Goal: Task Accomplishment & Management: Complete application form

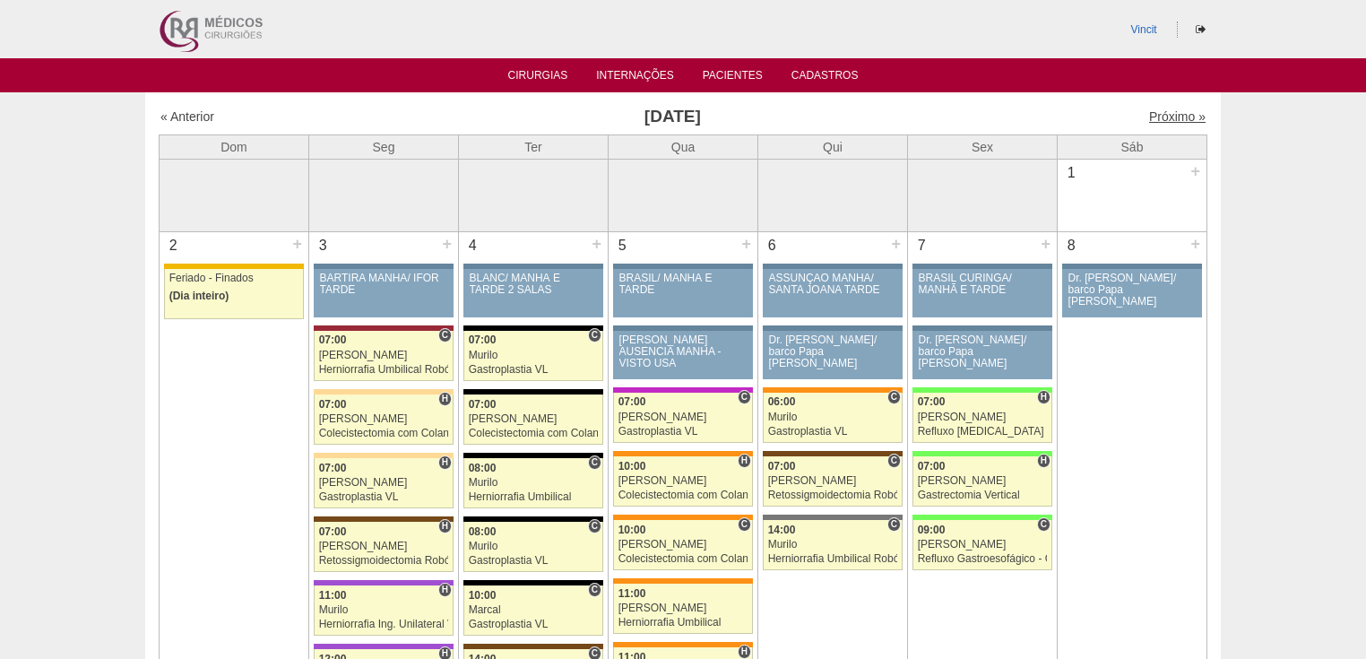
click at [1167, 118] on link "Próximo »" at bounding box center [1177, 116] width 56 height 14
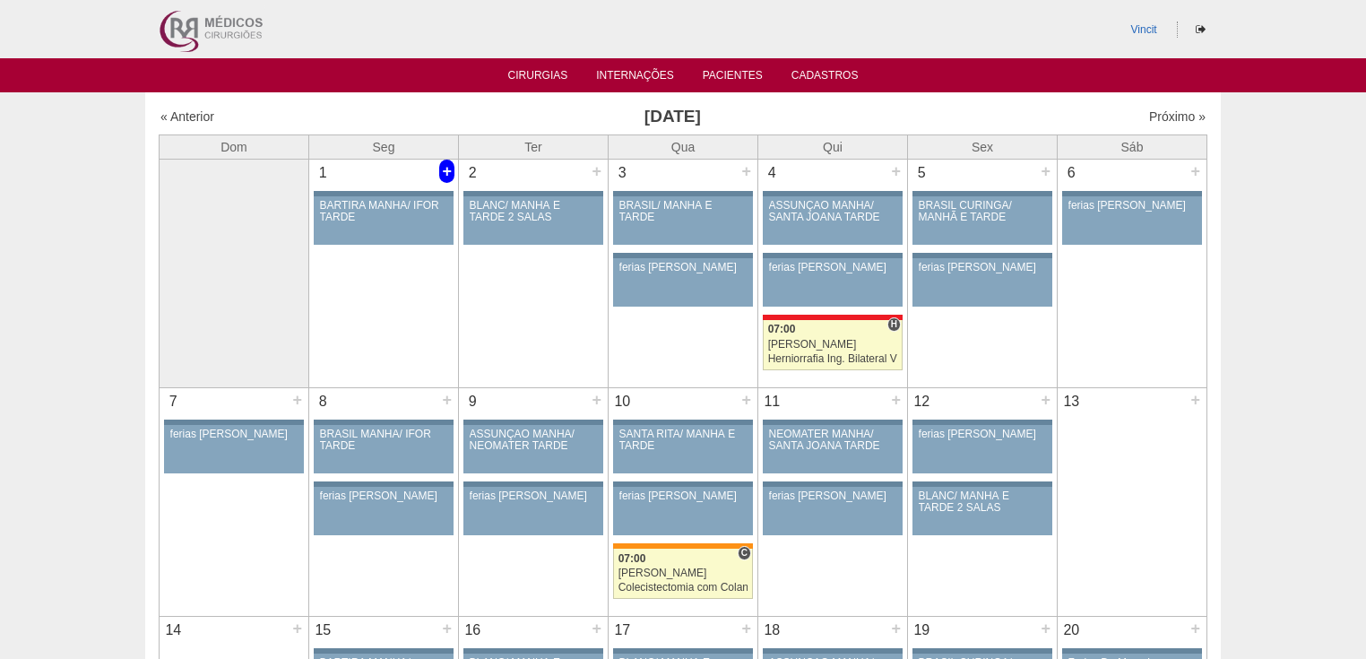
click at [445, 172] on div "+" at bounding box center [446, 171] width 15 height 23
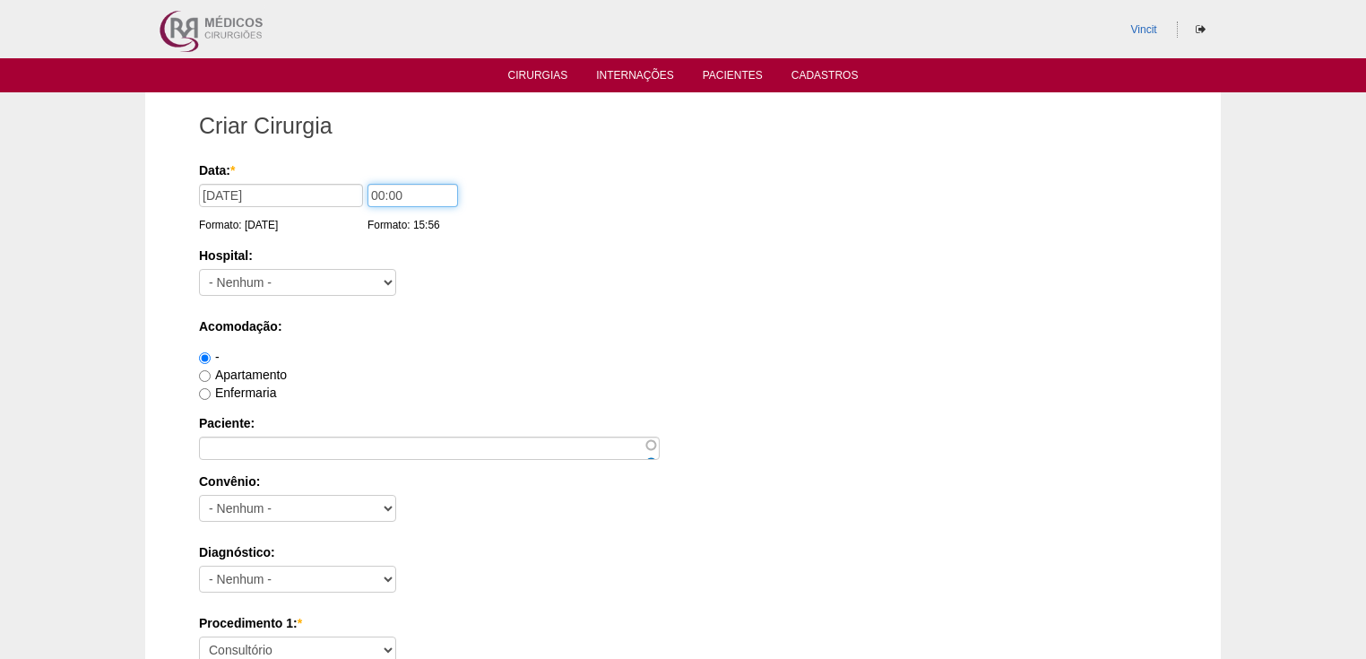
click at [383, 194] on input "00:00" at bounding box center [412, 195] width 91 height 23
type input "14:00"
click at [244, 279] on select "- Nenhum - 9 de Julho Albert Einstein Alvorada América Assunção Bartira Benefic…" at bounding box center [297, 282] width 197 height 27
select select "30"
click at [199, 269] on select "- Nenhum - 9 de Julho Albert Einstein Alvorada América Assunção Bartira Benefic…" at bounding box center [297, 282] width 197 height 27
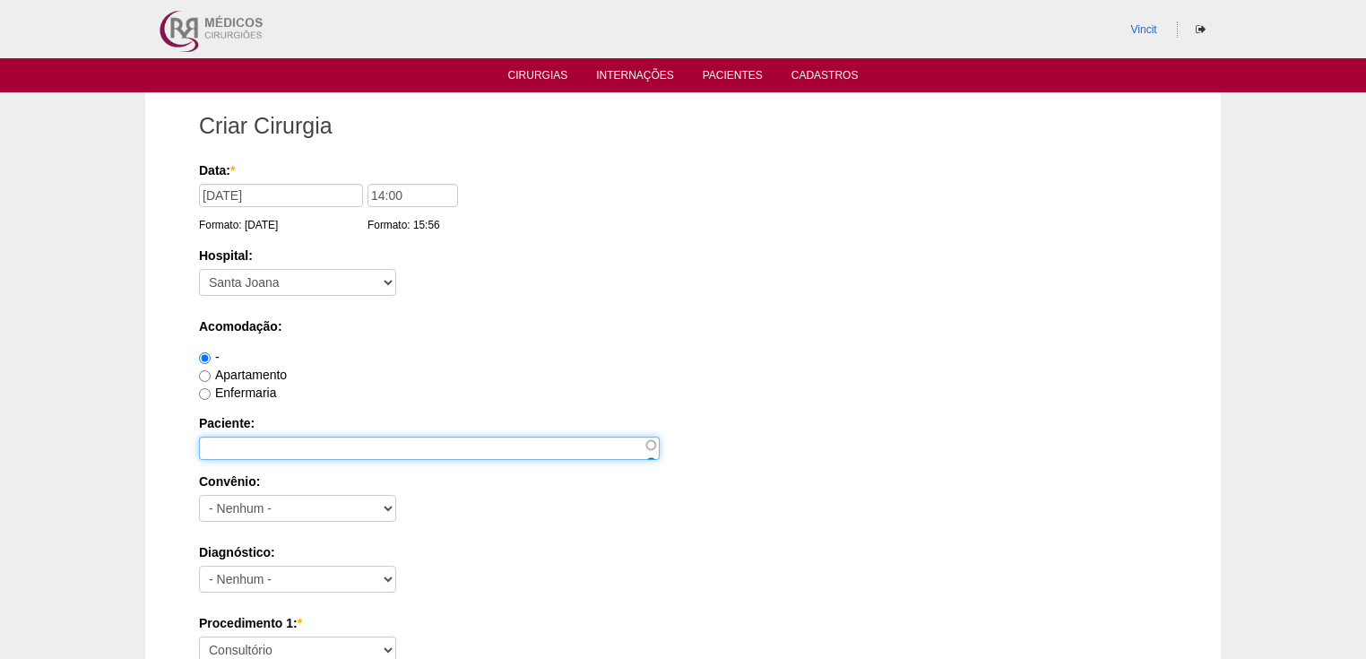
click at [237, 453] on input "Paciente:" at bounding box center [429, 447] width 461 height 23
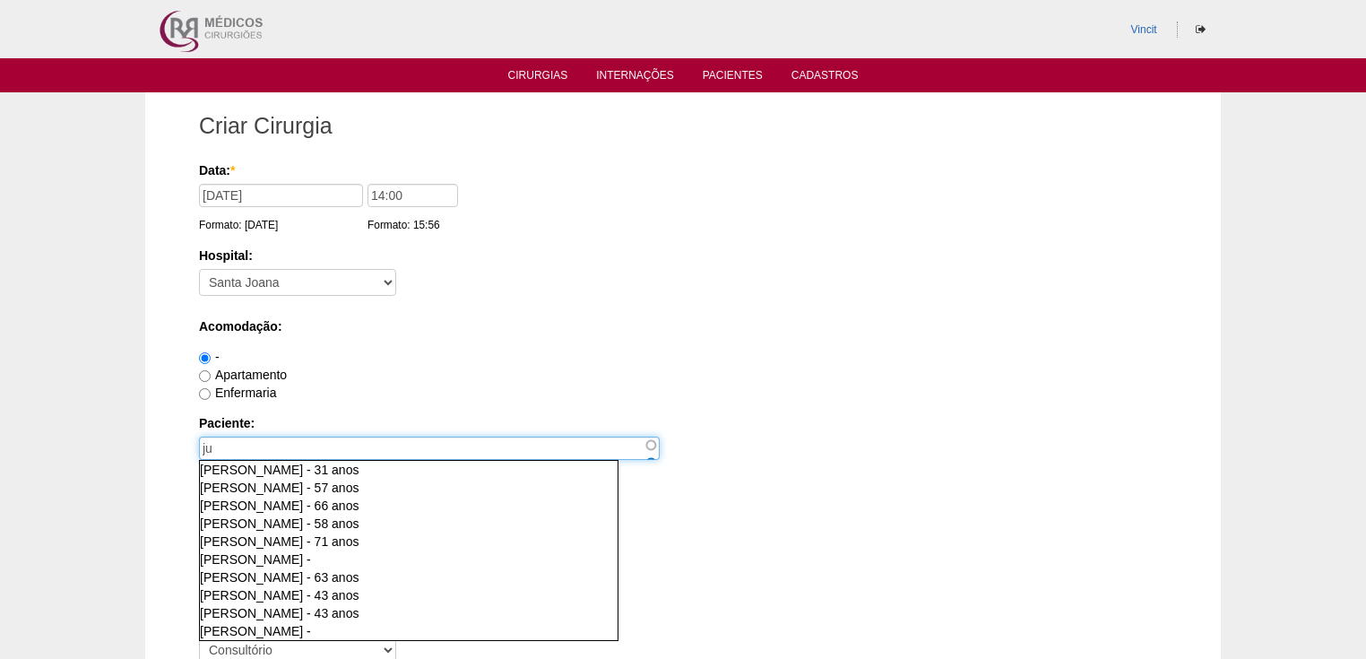
type input "j"
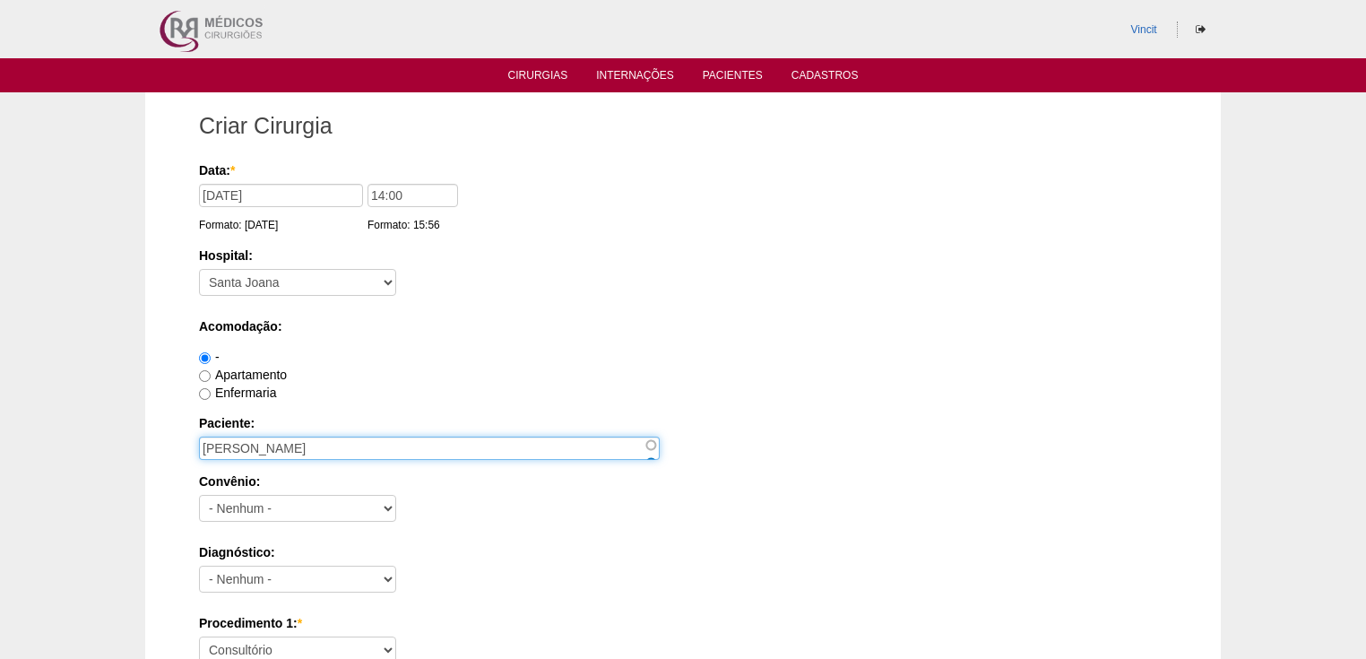
type input "JULIANA SILVA SANTOS DOURADO"
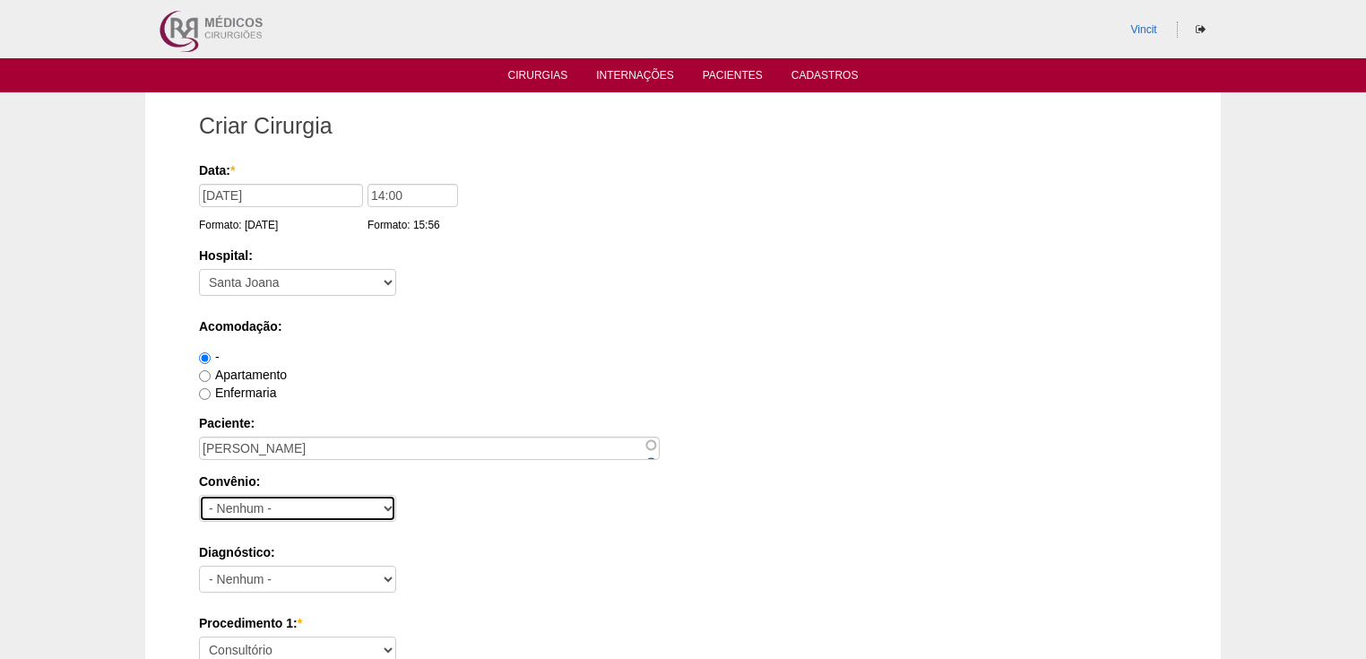
click at [274, 504] on select "- Nenhum - Abet Afresp Allianz Amil Blue Life Caasp Cabesp Caixa de Pensões Car…" at bounding box center [297, 508] width 197 height 27
select select "26"
click at [199, 495] on select "- Nenhum - Abet Afresp Allianz Amil Blue Life Caasp Cabesp Caixa de Pensões Car…" at bounding box center [297, 508] width 197 height 27
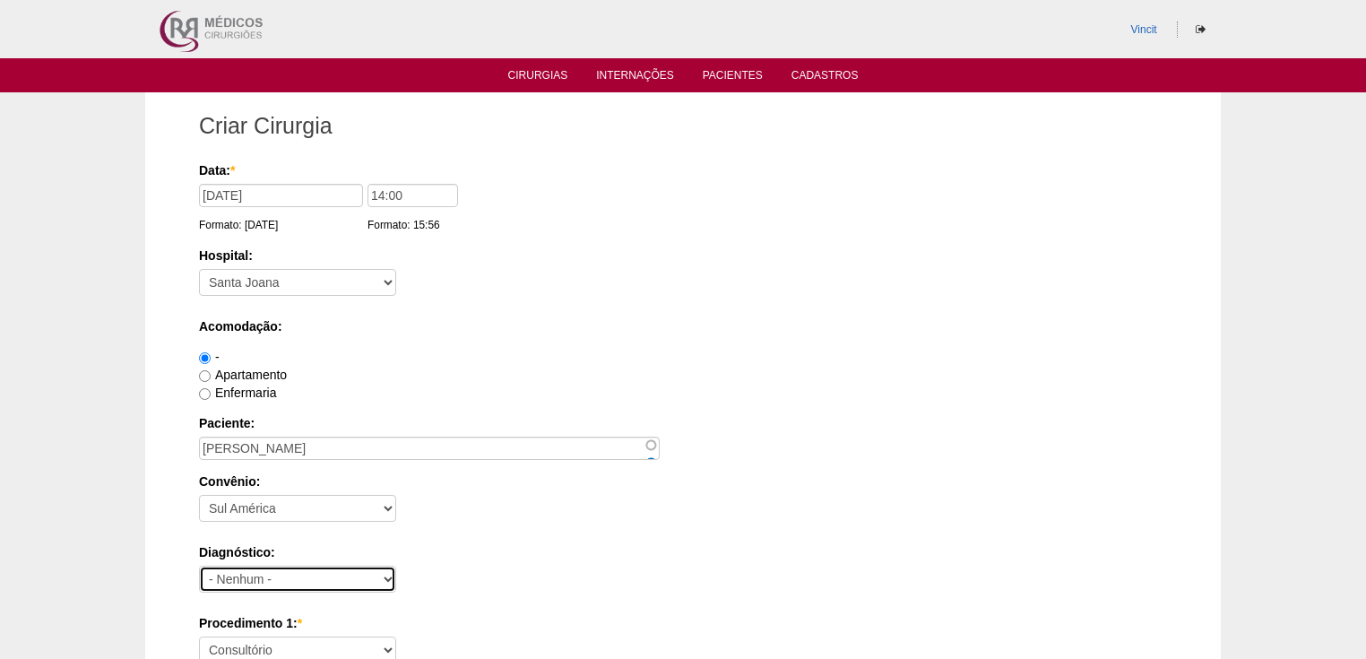
click at [243, 580] on select "- Nenhum - Abdome Agudo Abscesso Hepático Abscesso Perianal Abscesso Peritoneal…" at bounding box center [297, 578] width 197 height 27
select select "3897"
click at [199, 565] on select "- Nenhum - Abdome Agudo Abscesso Hepático Abscesso Perianal Abscesso Peritoneal…" at bounding box center [297, 578] width 197 height 27
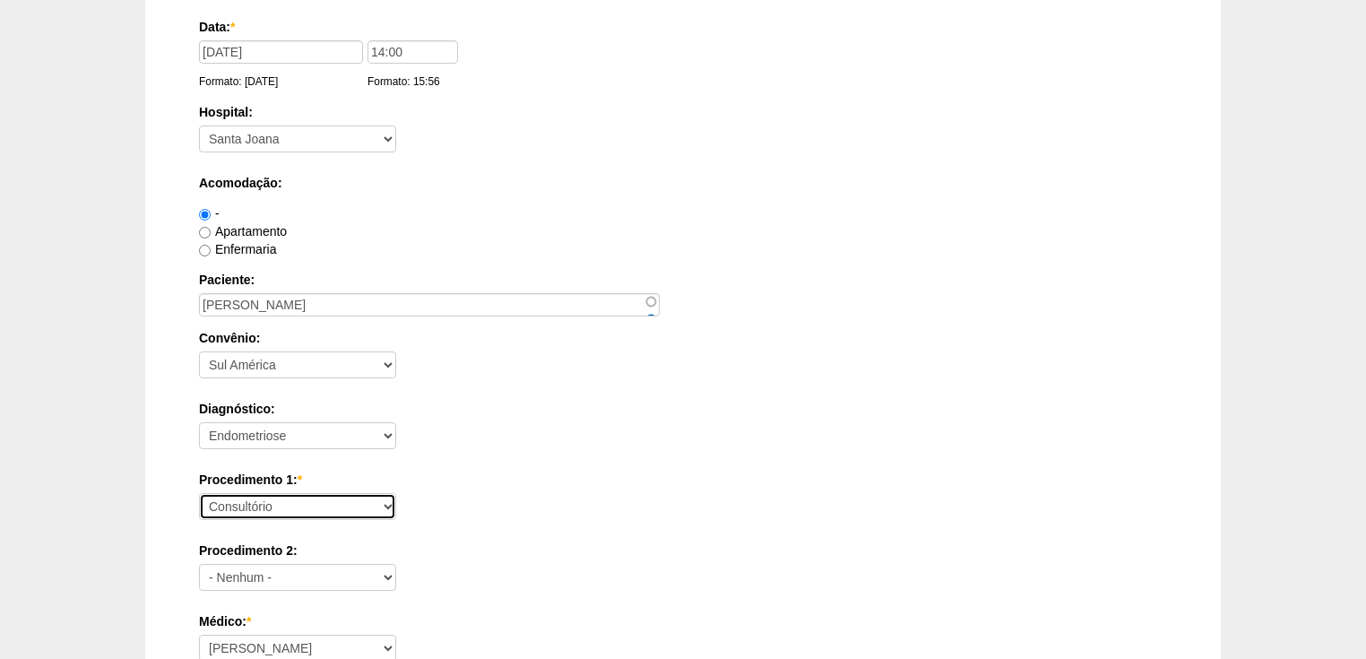
click at [236, 506] on select "Consultório Abscesso Hepático - Drenagem Abscesso perianal Amputação Abdômino P…" at bounding box center [297, 506] width 197 height 27
select select "4016"
click at [199, 493] on select "Consultório Abscesso Hepático - Drenagem Abscesso perianal Amputação Abdômino P…" at bounding box center [297, 506] width 197 height 27
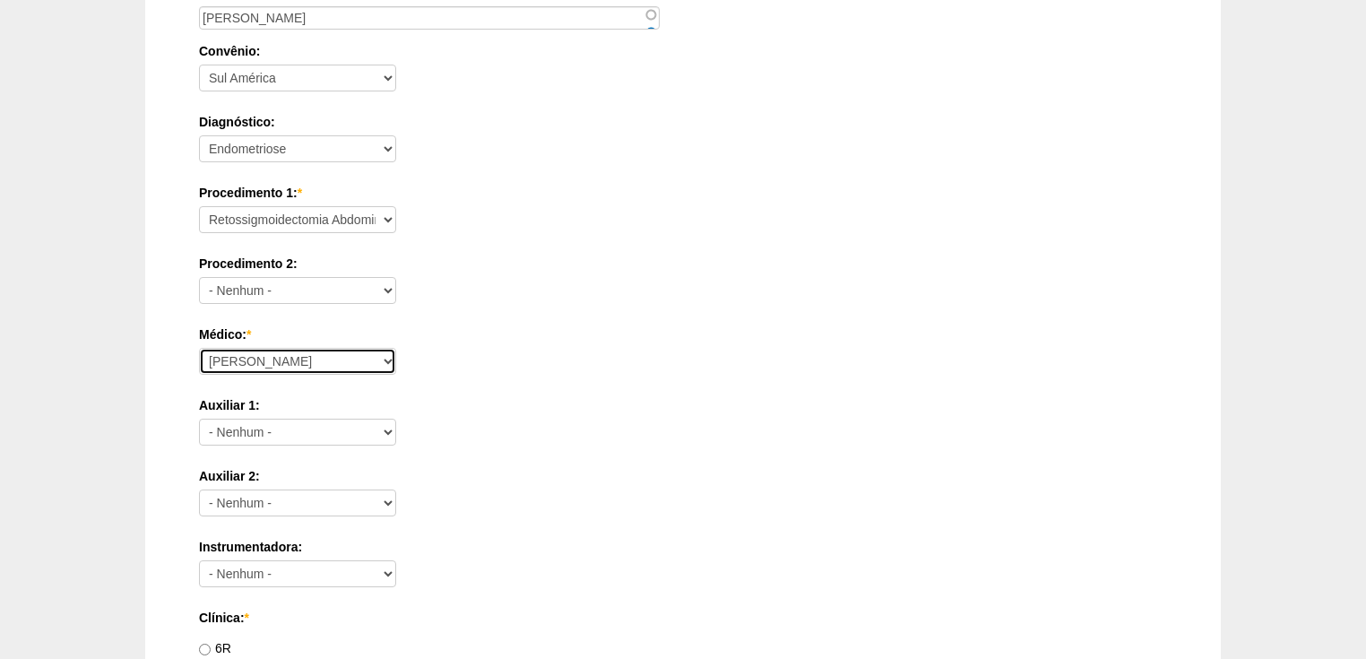
click at [261, 362] on select "Ana Paula Bruno Felipe Rossi Geraldo Igor Benevides Isabella Juliana Luiz Guilh…" at bounding box center [297, 361] width 197 height 27
select select "22"
click at [199, 348] on select "Ana Paula Bruno Felipe Rossi Geraldo Igor Benevides Isabella Juliana Luiz Guilh…" at bounding box center [297, 361] width 197 height 27
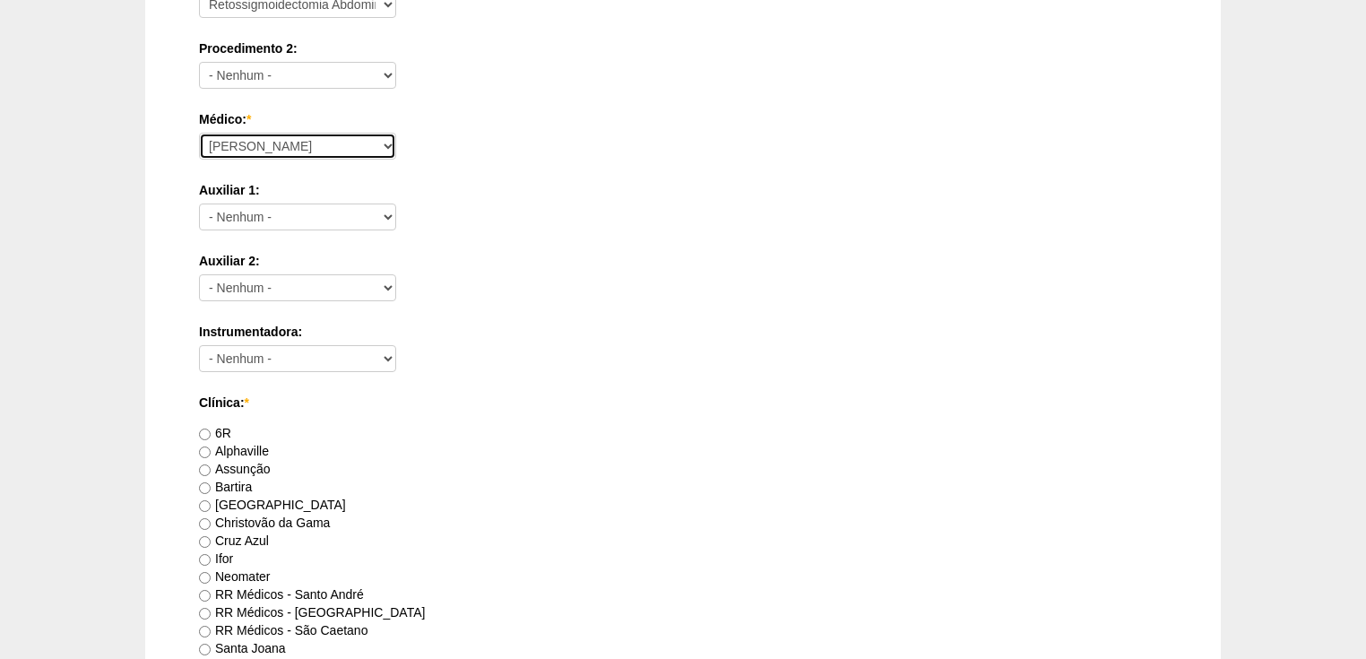
scroll to position [860, 0]
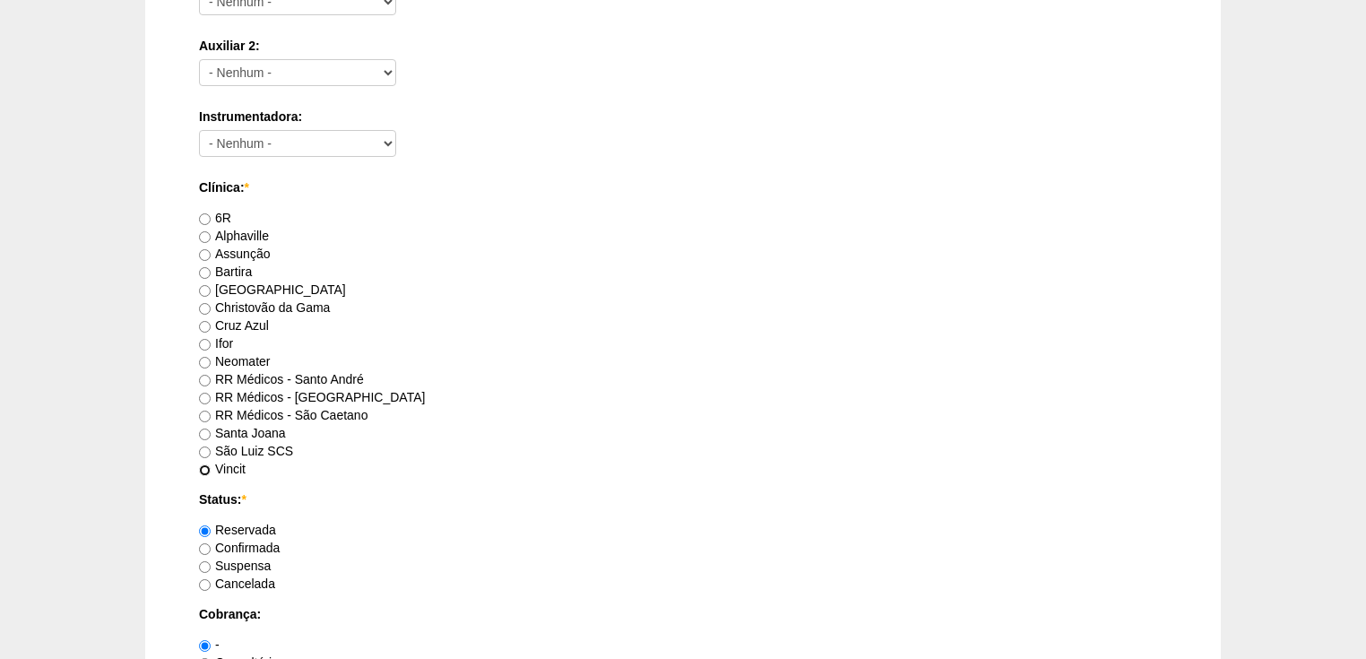
click at [203, 467] on input "Vincit" at bounding box center [205, 470] width 12 height 12
radio input "true"
click at [204, 548] on input "Confirmada" at bounding box center [205, 549] width 12 height 12
radio input "true"
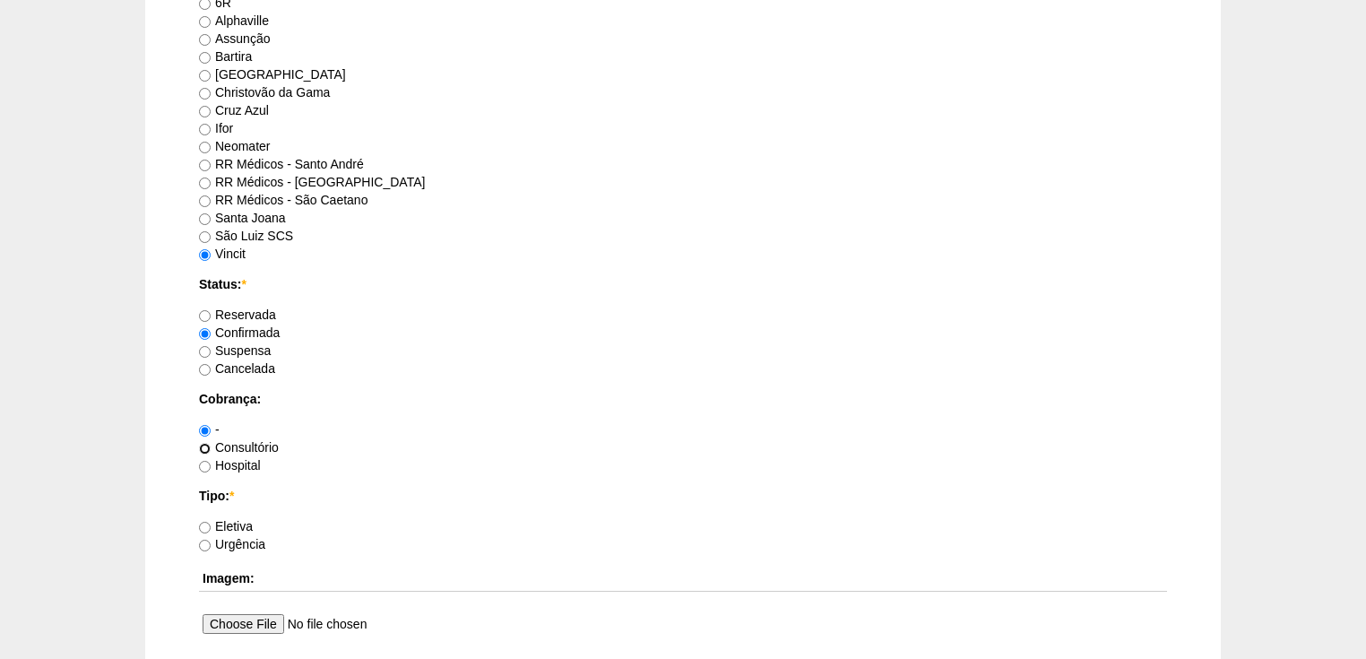
click at [206, 447] on input "Consultório" at bounding box center [205, 449] width 12 height 12
radio input "true"
click at [201, 524] on input "Eletiva" at bounding box center [205, 528] width 12 height 12
radio input "true"
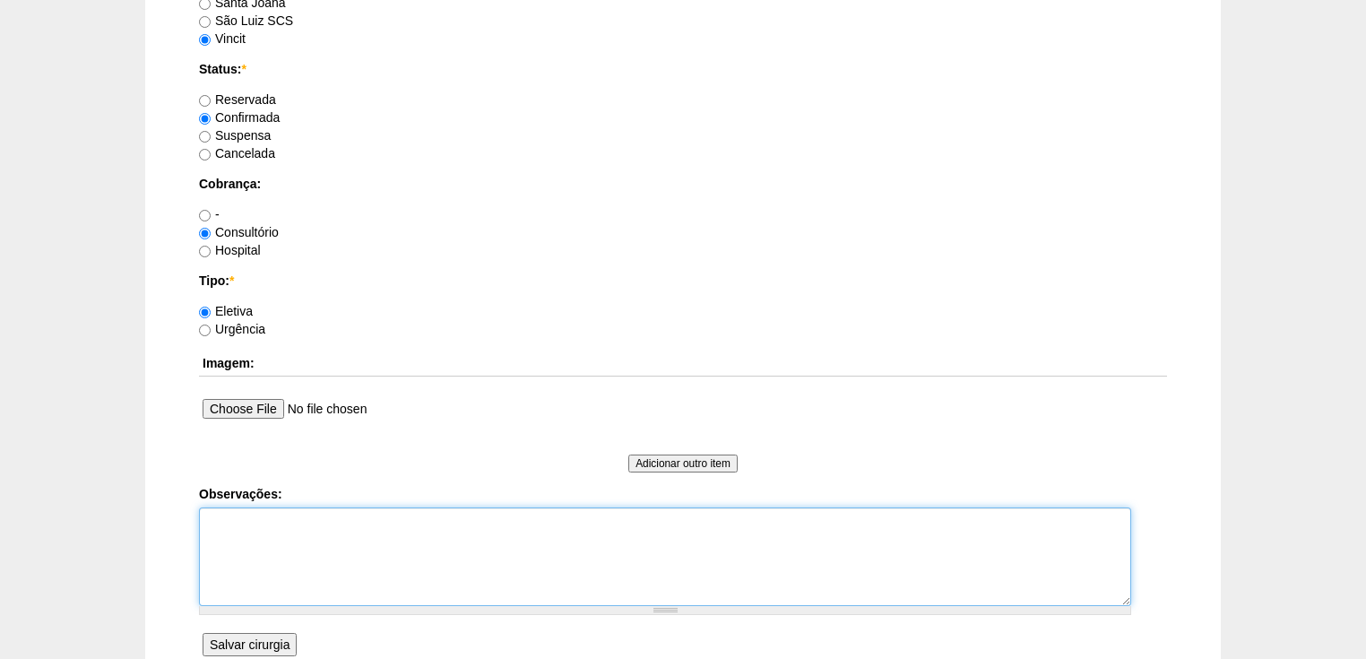
click at [229, 516] on textarea "Observações:" at bounding box center [665, 556] width 932 height 99
type textarea "v"
type textarea "Vincit - tudo pelo Dr Gilberto Dr Gilberto - Pacote autorizada."
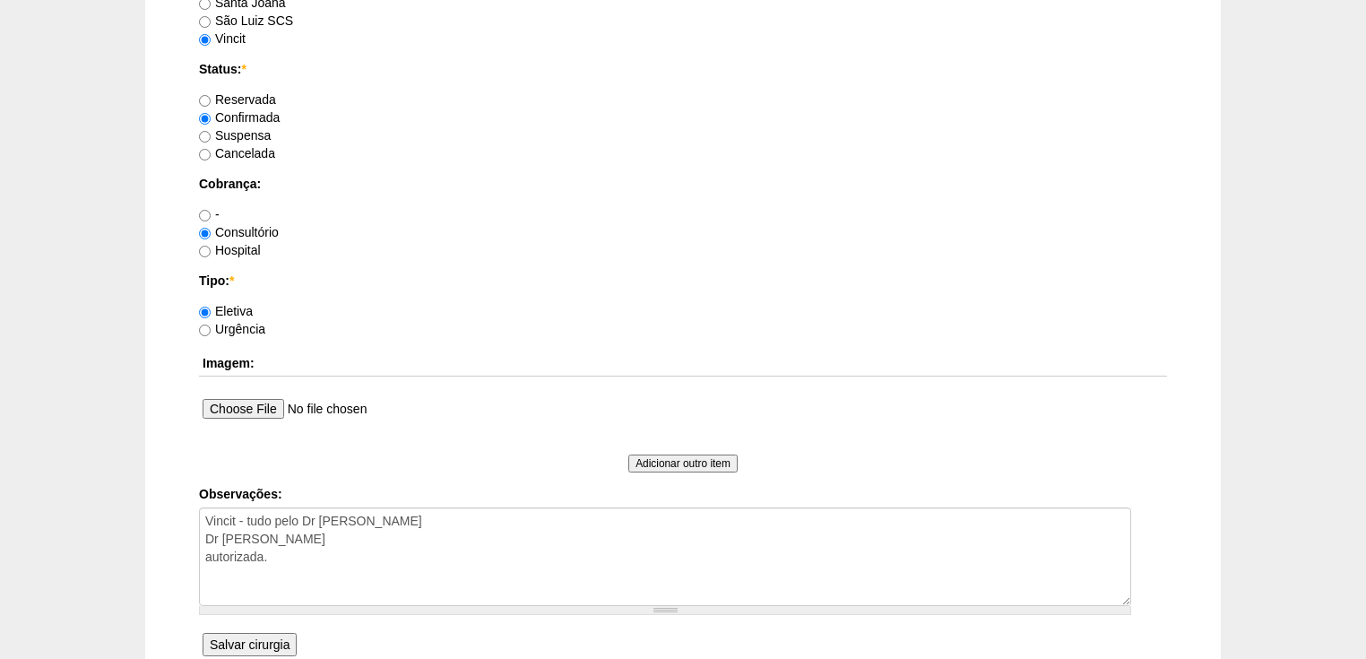
click at [261, 643] on input "Salvar cirurgia" at bounding box center [250, 644] width 94 height 23
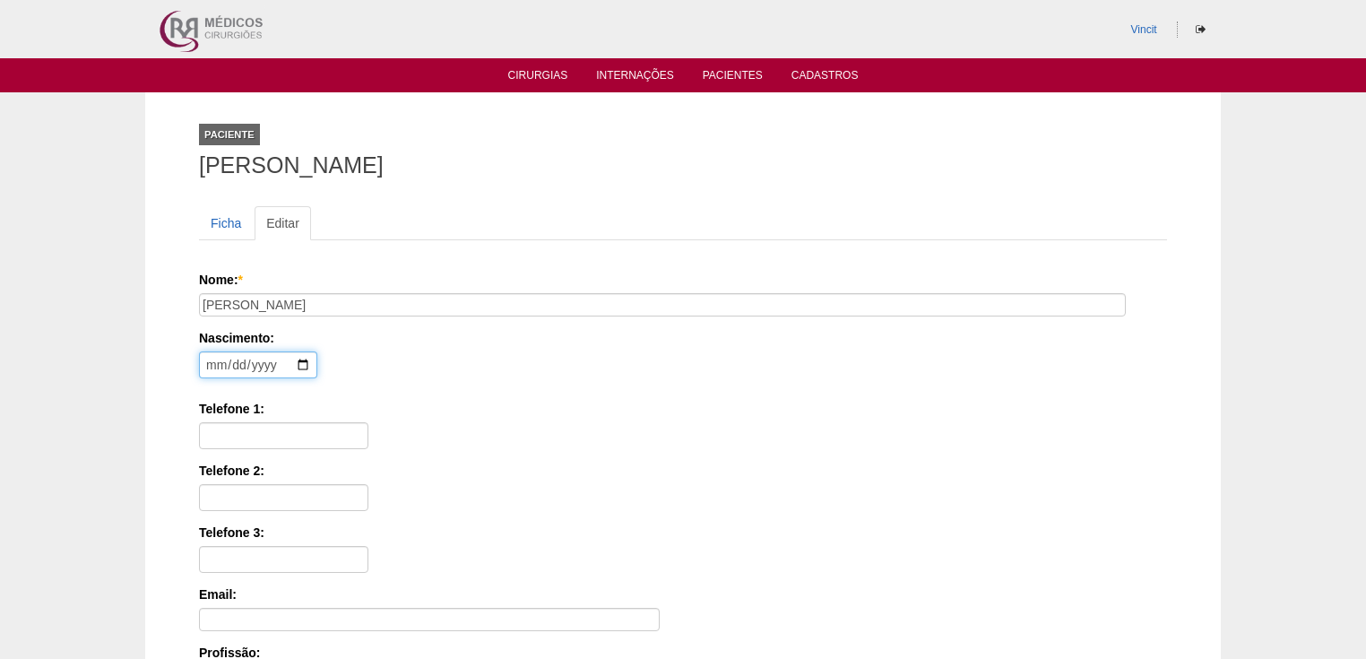
click at [214, 362] on input "date" at bounding box center [258, 364] width 118 height 27
type input "1988-02-25"
click at [228, 438] on input "Telefone 1:" at bounding box center [283, 435] width 169 height 27
paste input "(11) 96207-1006"
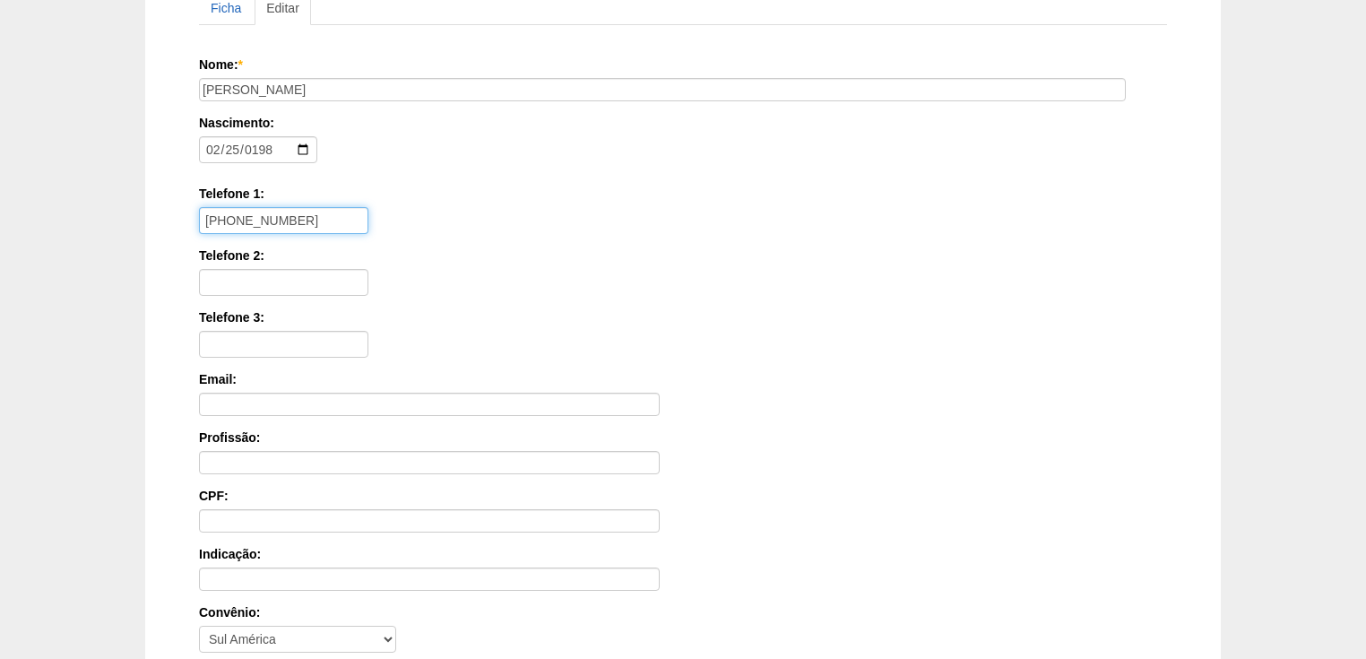
scroll to position [430, 0]
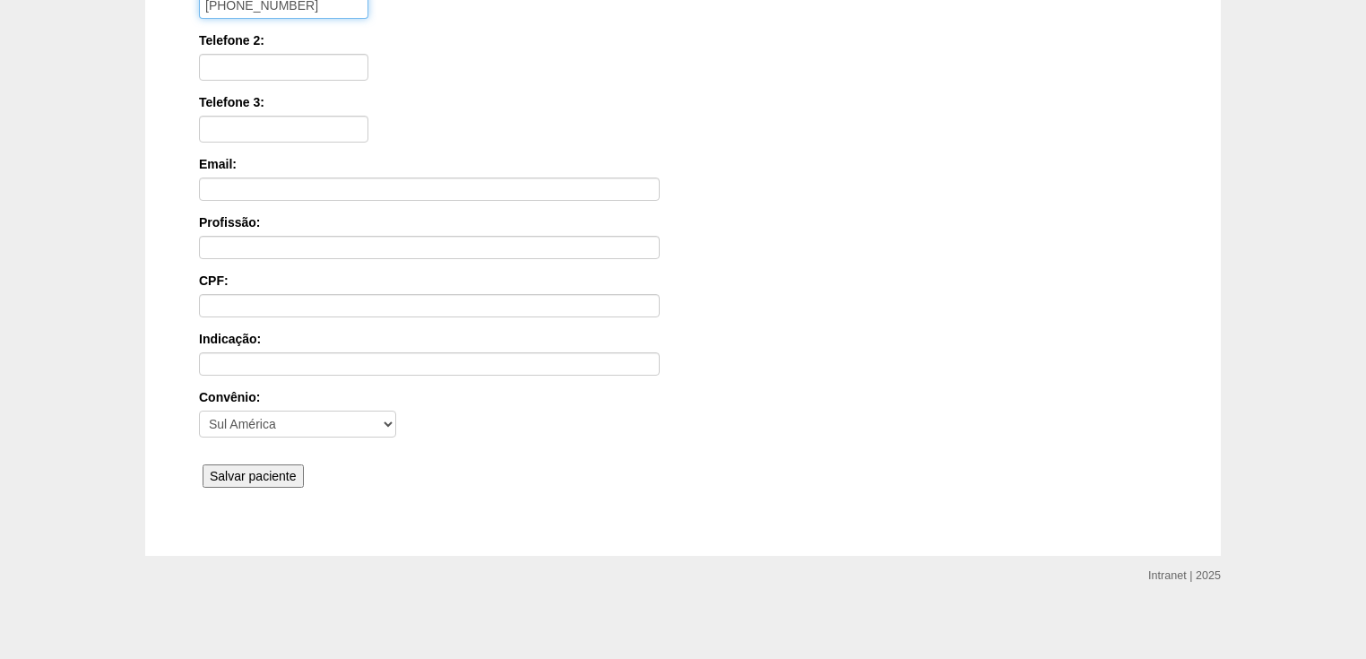
type input "(11) 96207-1006"
click at [260, 470] on input "Salvar paciente" at bounding box center [253, 475] width 101 height 23
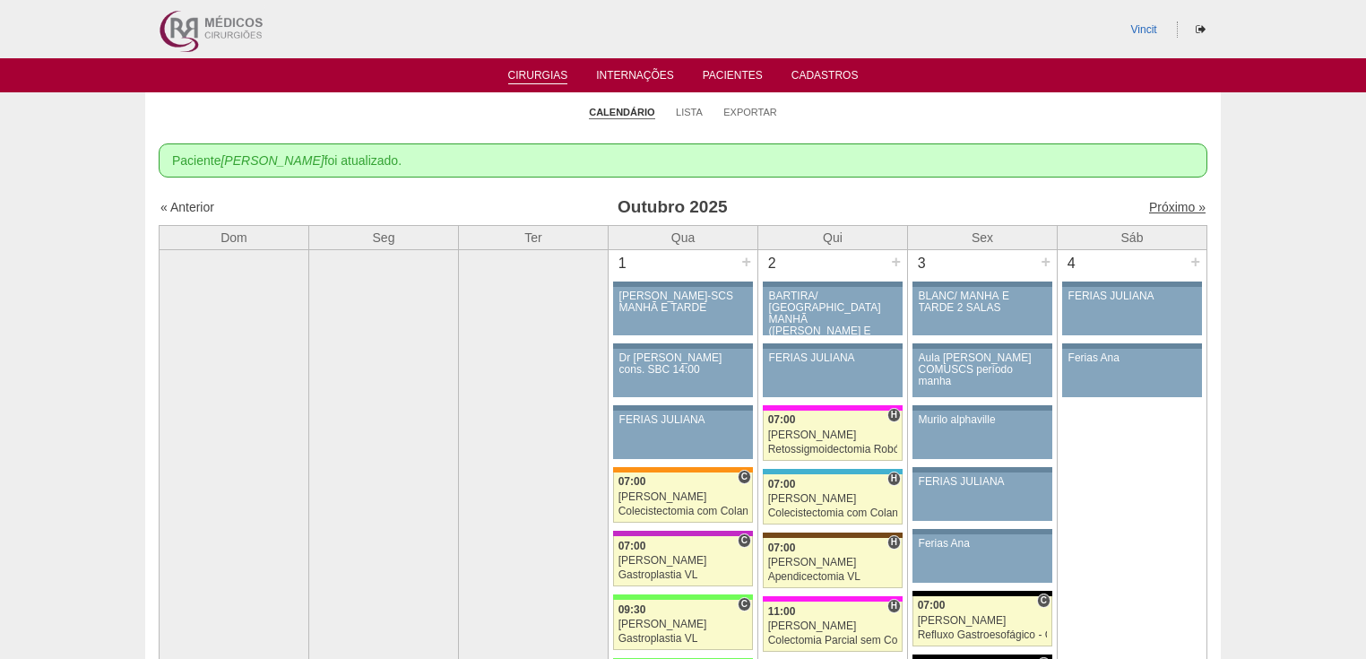
click at [1152, 209] on link "Próximo »" at bounding box center [1177, 207] width 56 height 14
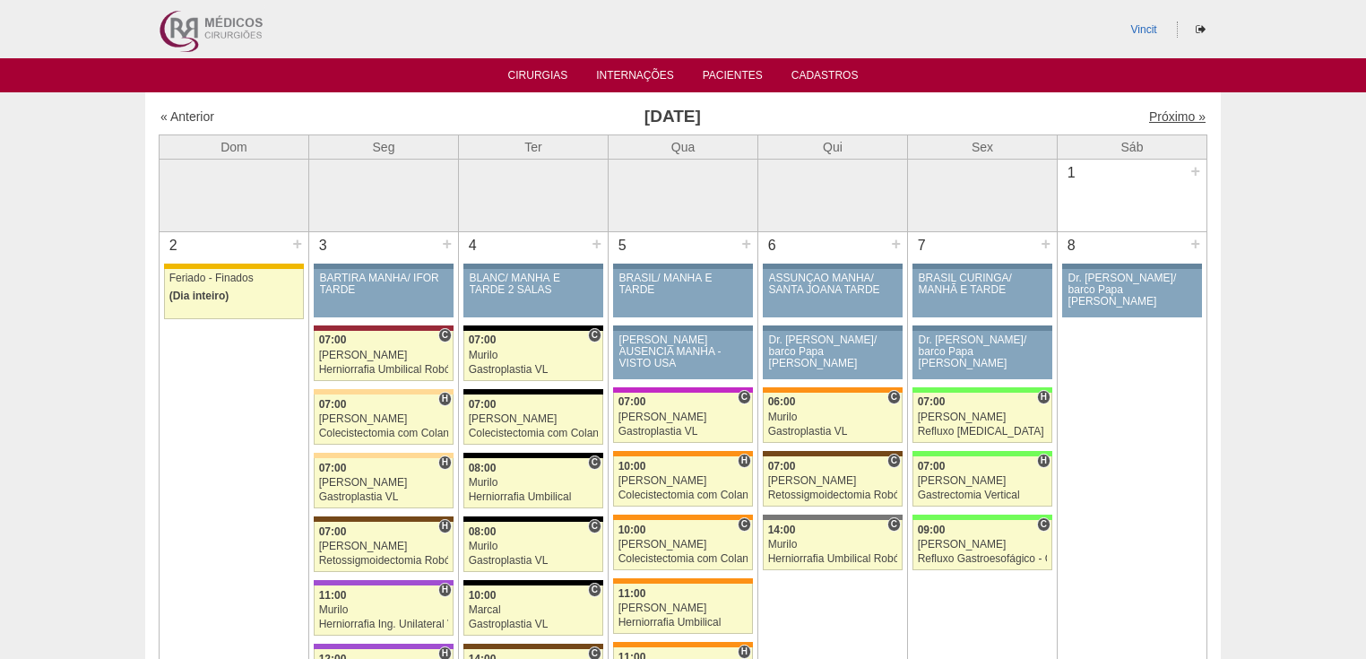
click at [1158, 122] on link "Próximo »" at bounding box center [1177, 116] width 56 height 14
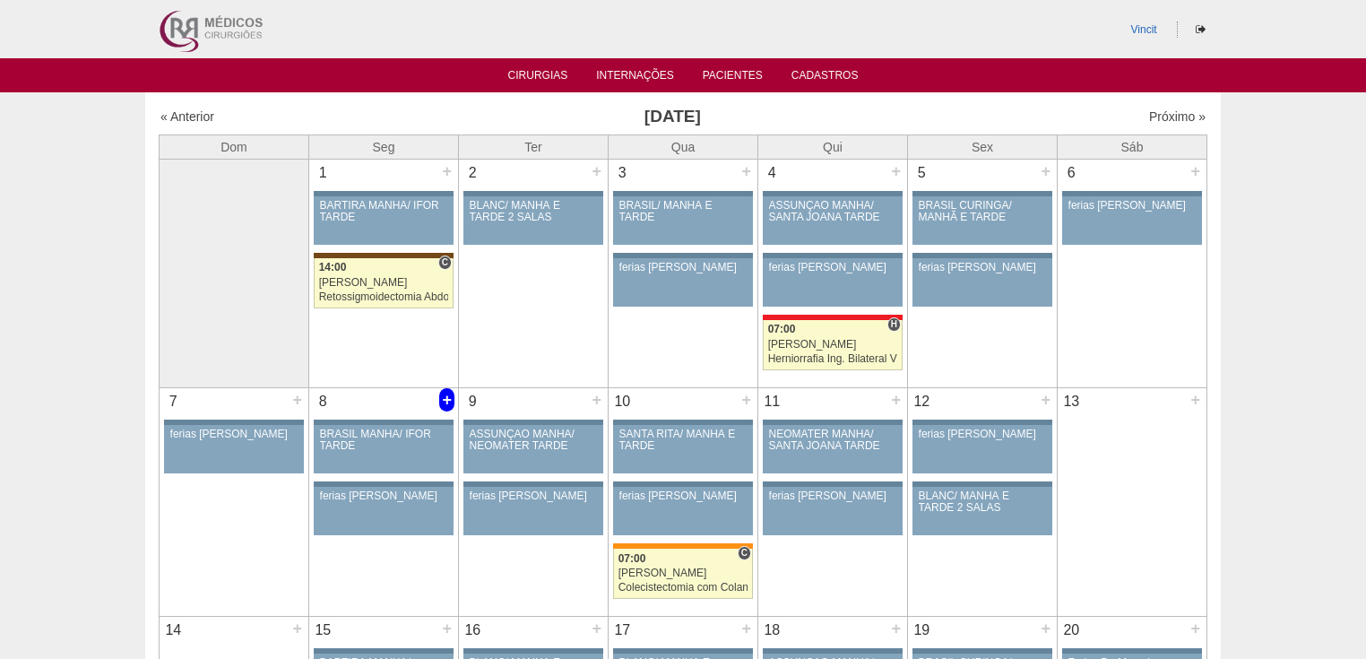
click at [445, 396] on div "+" at bounding box center [446, 399] width 15 height 23
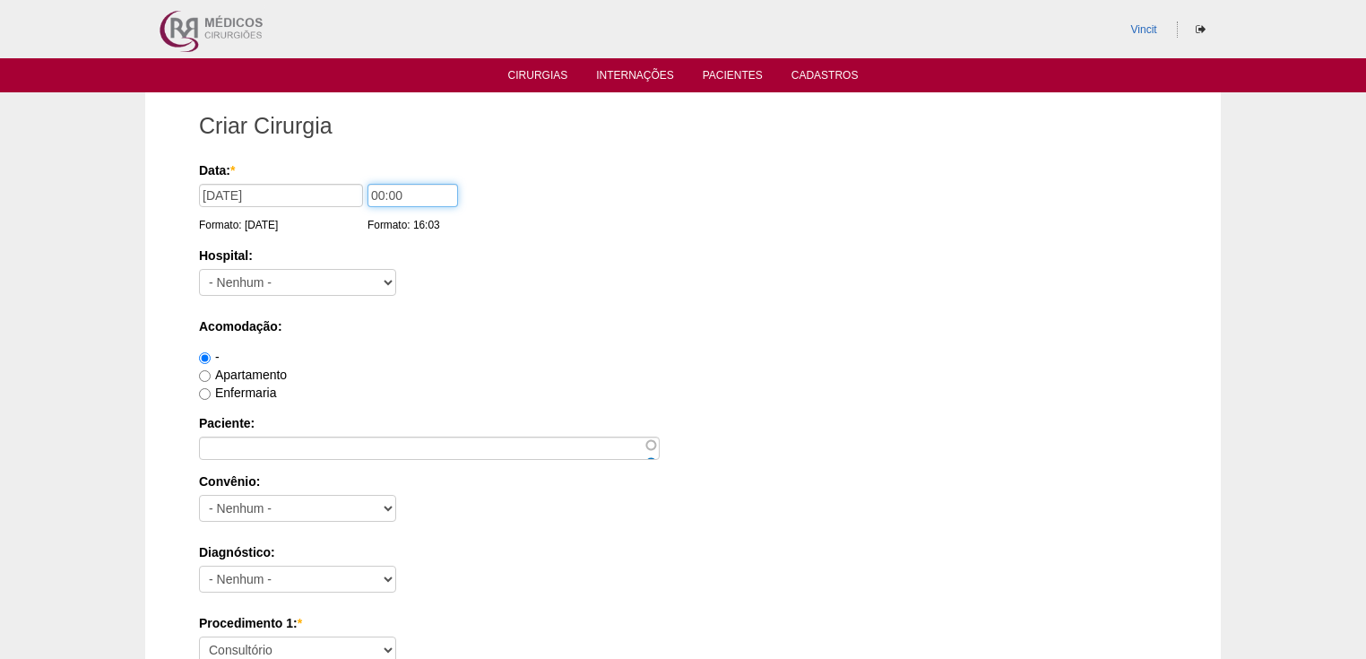
click at [384, 196] on input "00:00" at bounding box center [412, 195] width 91 height 23
type input "07:00"
click at [353, 281] on select "- Nenhum - 9 de Julho Albert Einstein Alvorada América Assunção Bartira Benefic…" at bounding box center [297, 282] width 197 height 27
select select "15"
click at [199, 269] on select "- Nenhum - 9 de Julho Albert Einstein Alvorada América Assunção Bartira Benefic…" at bounding box center [297, 282] width 197 height 27
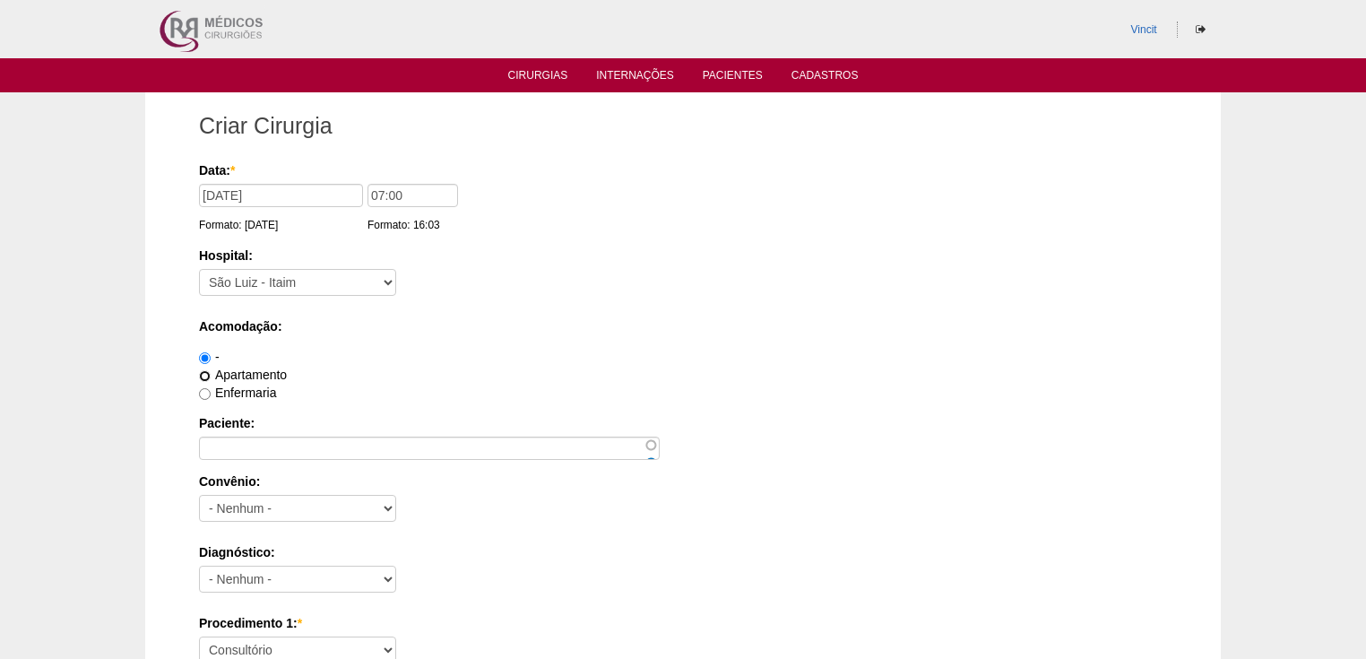
click at [208, 374] on input "Apartamento" at bounding box center [205, 376] width 12 height 12
radio input "true"
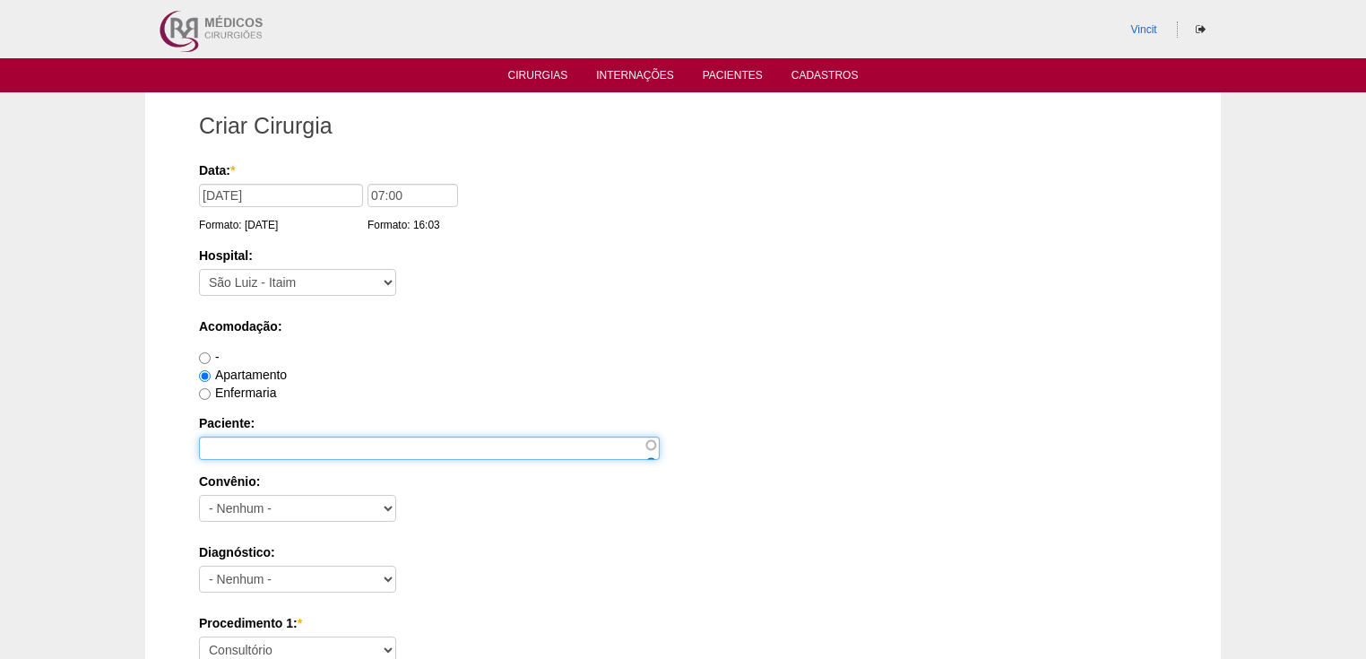
click at [258, 449] on input "Paciente:" at bounding box center [429, 447] width 461 height 23
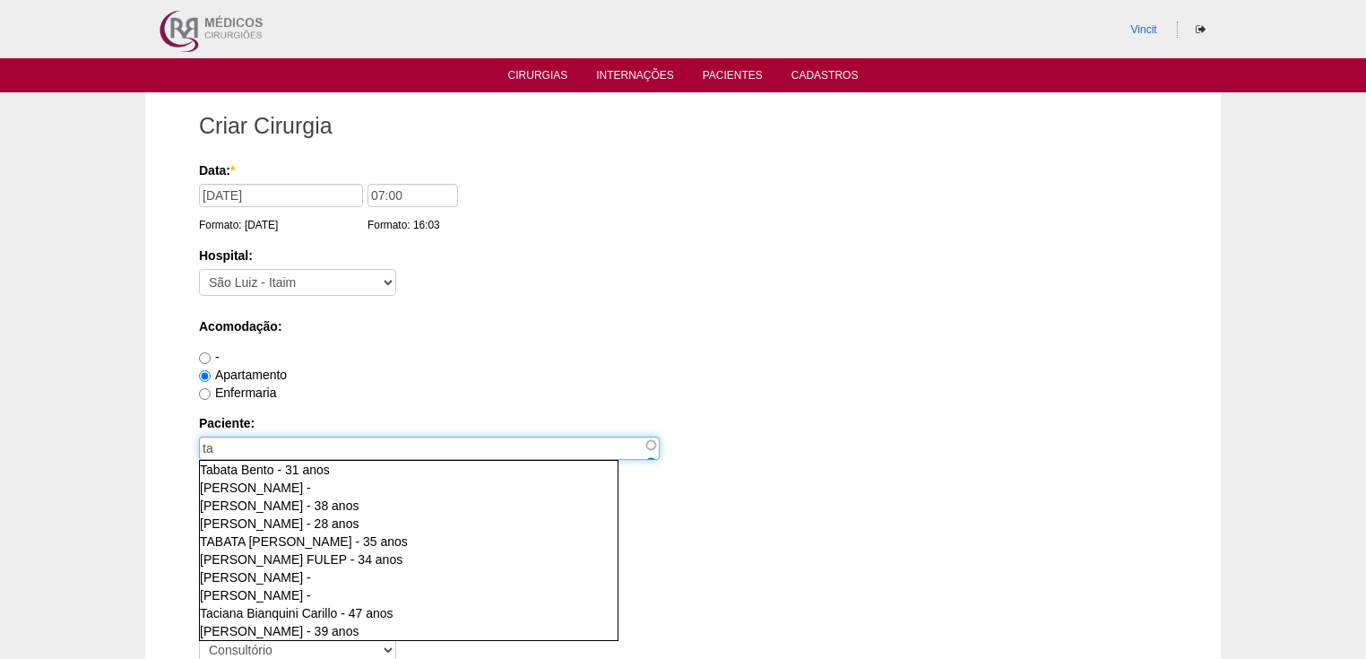
type input "t"
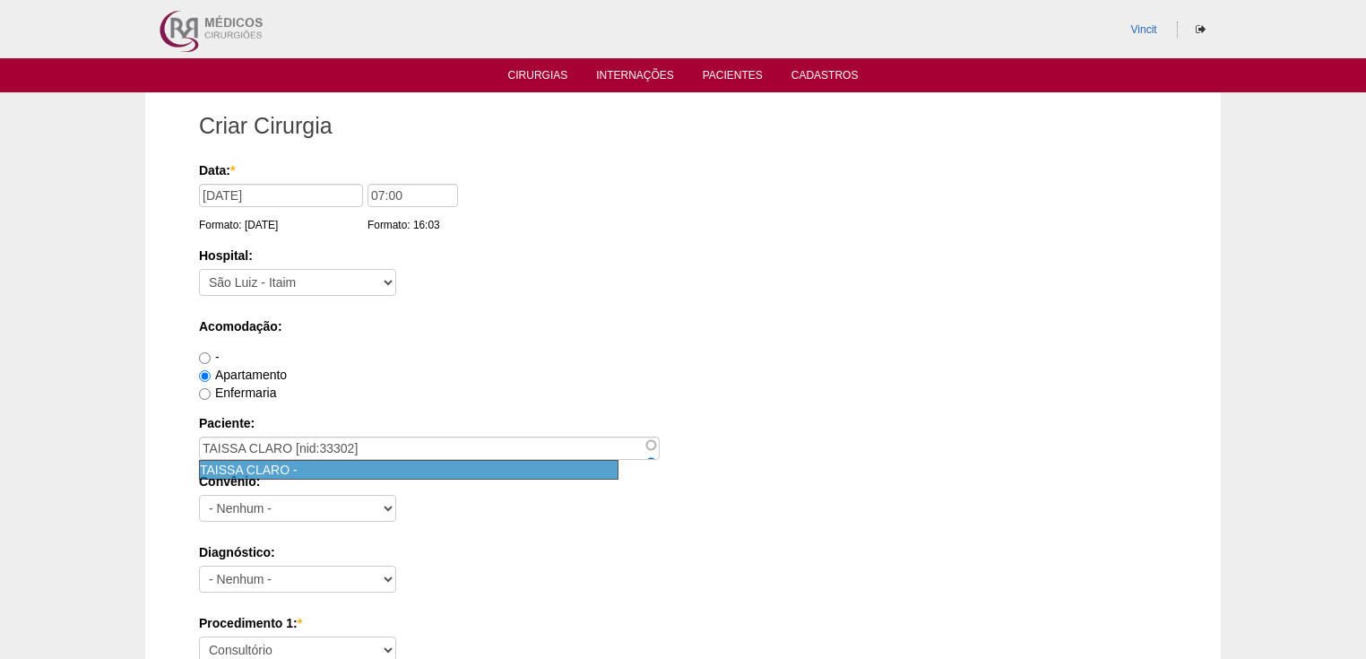
click at [266, 469] on span "TAISSA CLARO" at bounding box center [245, 469] width 90 height 14
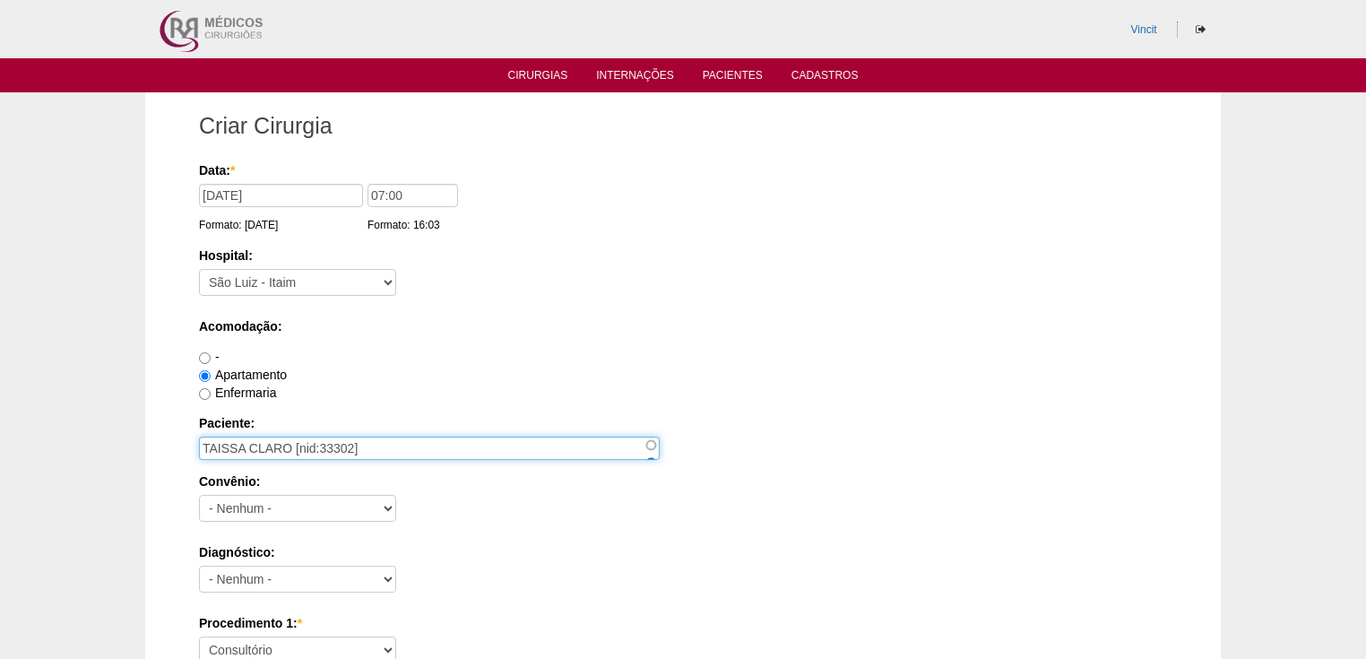
click at [380, 449] on input "TAISSA CLARO [nid:33302]" at bounding box center [429, 447] width 461 height 23
type input "TAISSA CLARO"
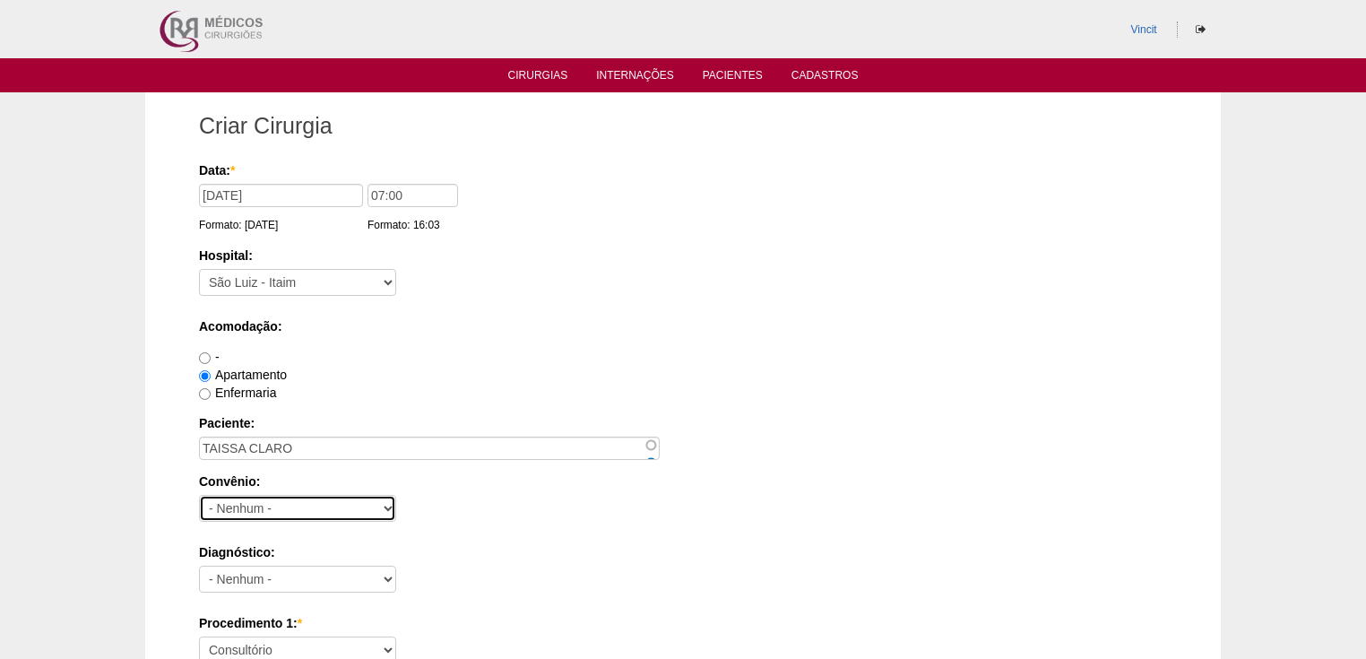
click at [290, 497] on select "- Nenhum - Abet Afresp Allianz Amil Blue Life Caasp Cabesp Caixa de Pensões Car…" at bounding box center [297, 508] width 197 height 27
select select "26"
click at [199, 495] on select "- Nenhum - Abet Afresp Allianz Amil Blue Life Caasp Cabesp Caixa de Pensões Car…" at bounding box center [297, 508] width 197 height 27
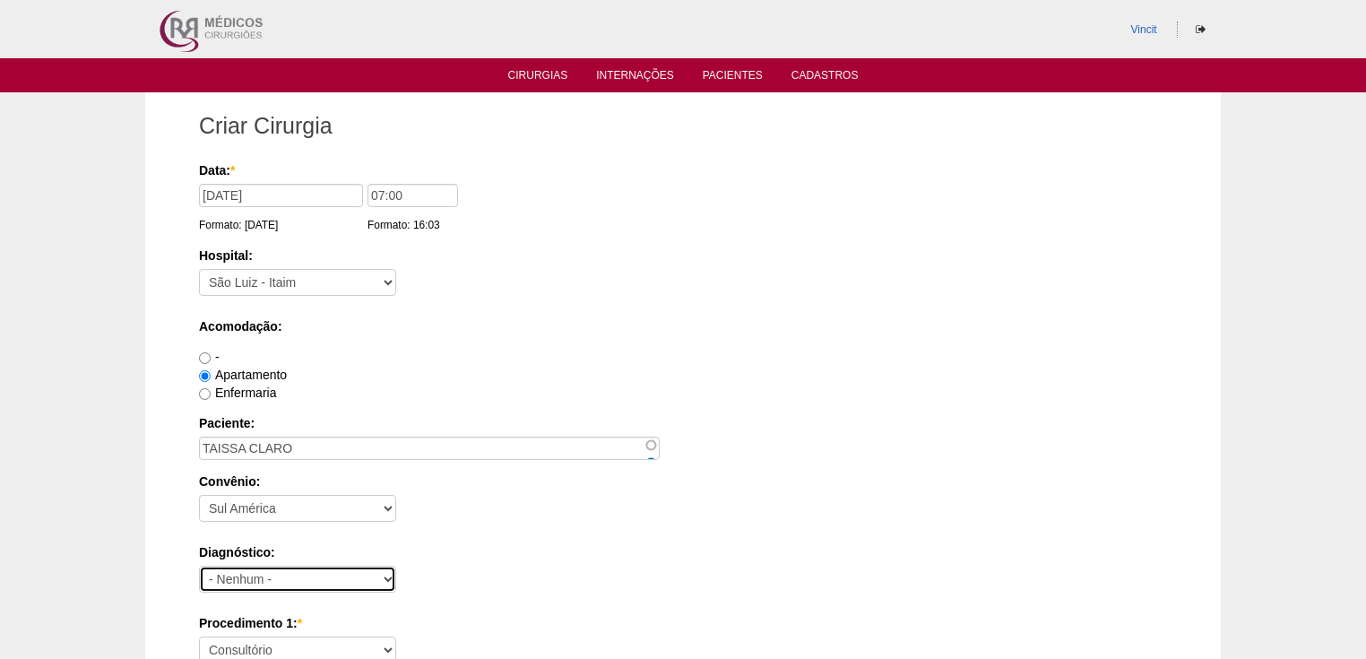
click at [237, 568] on select "- Nenhum - Abdome Agudo Abscesso Hepático Abscesso Perianal Abscesso Peritoneal…" at bounding box center [297, 578] width 197 height 27
select select "3897"
click at [246, 577] on select "- Nenhum - Abdome Agudo Abscesso Hepático Abscesso Perianal Abscesso Peritoneal…" at bounding box center [297, 578] width 197 height 27
click at [253, 649] on select "Consultório Abscesso Hepático - Drenagem Abscesso perianal Amputação Abdômino P…" at bounding box center [297, 649] width 197 height 27
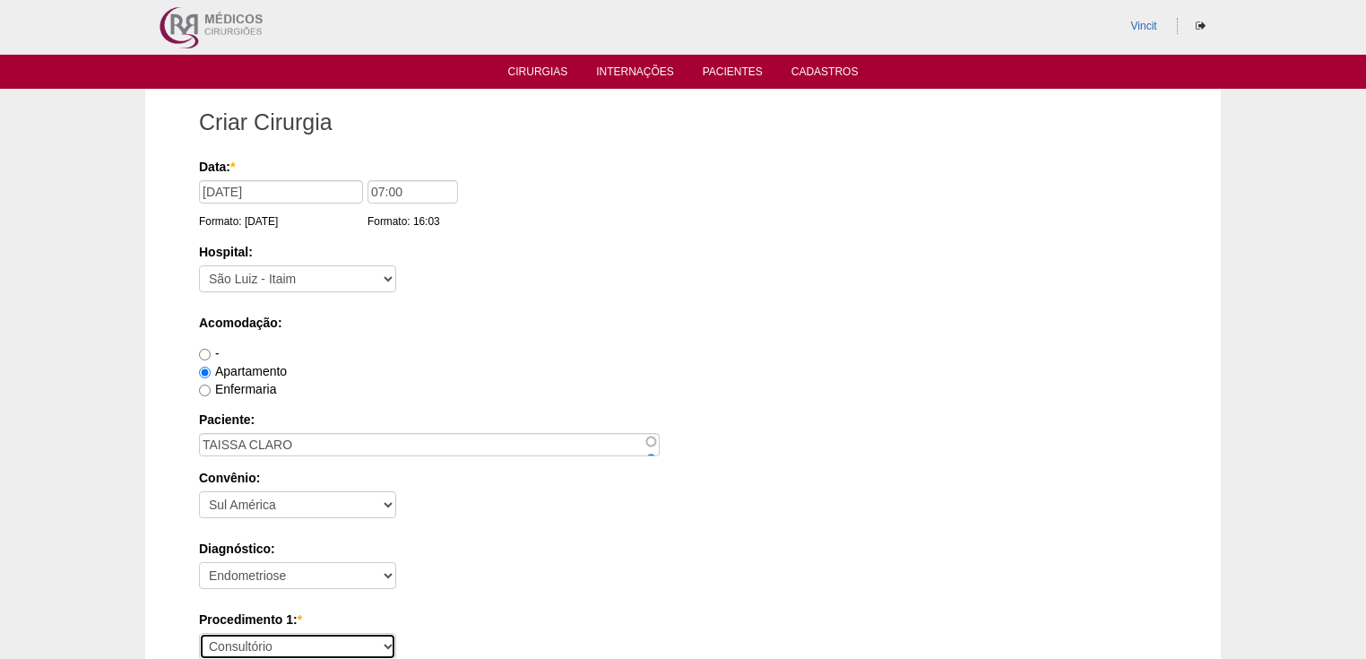
select select "31203"
click at [199, 633] on select "Consultório Abscesso Hepático - Drenagem Abscesso perianal Amputação Abdômino P…" at bounding box center [297, 646] width 197 height 27
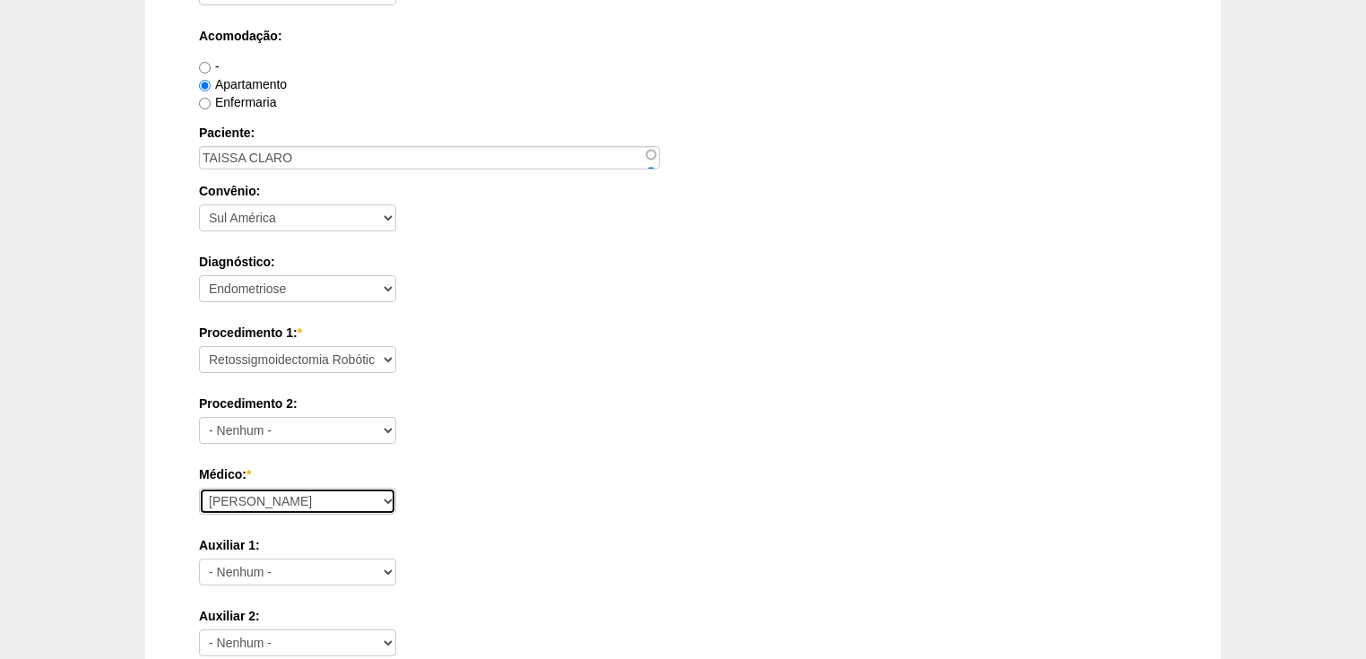
click at [269, 502] on select "Ana Paula Bruno Felipe Rossi Geraldo Igor Benevides Isabella Juliana Luiz Guilh…" at bounding box center [297, 501] width 197 height 27
select select "22"
click at [199, 488] on select "Ana Paula Bruno Felipe Rossi Geraldo Igor Benevides Isabella Juliana Luiz Guilh…" at bounding box center [297, 501] width 197 height 27
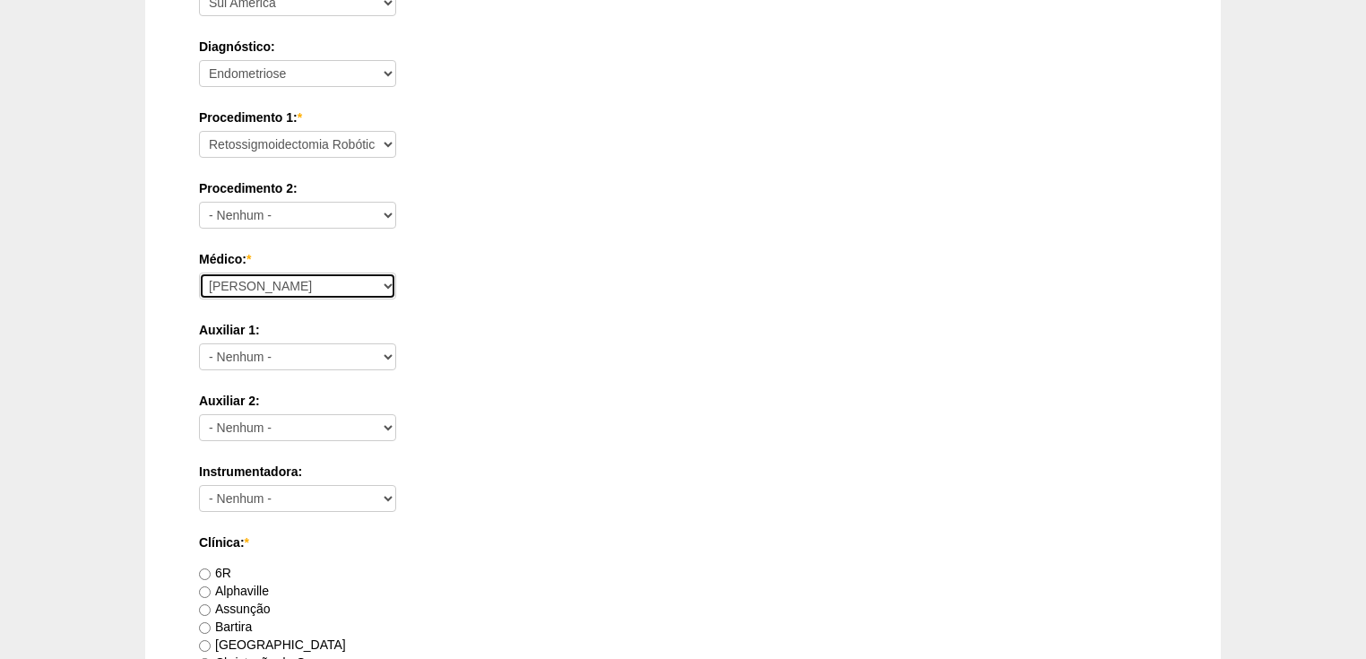
scroll to position [721, 0]
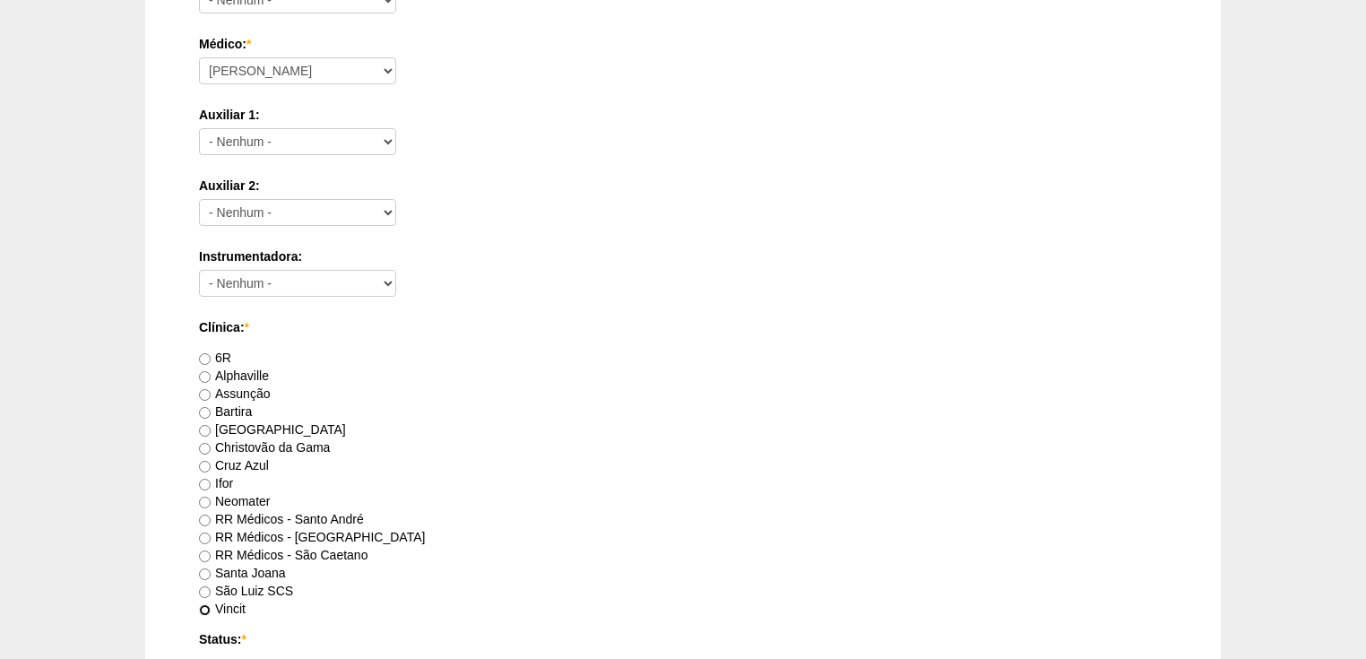
click at [205, 605] on input "Vincit" at bounding box center [205, 610] width 12 height 12
radio input "true"
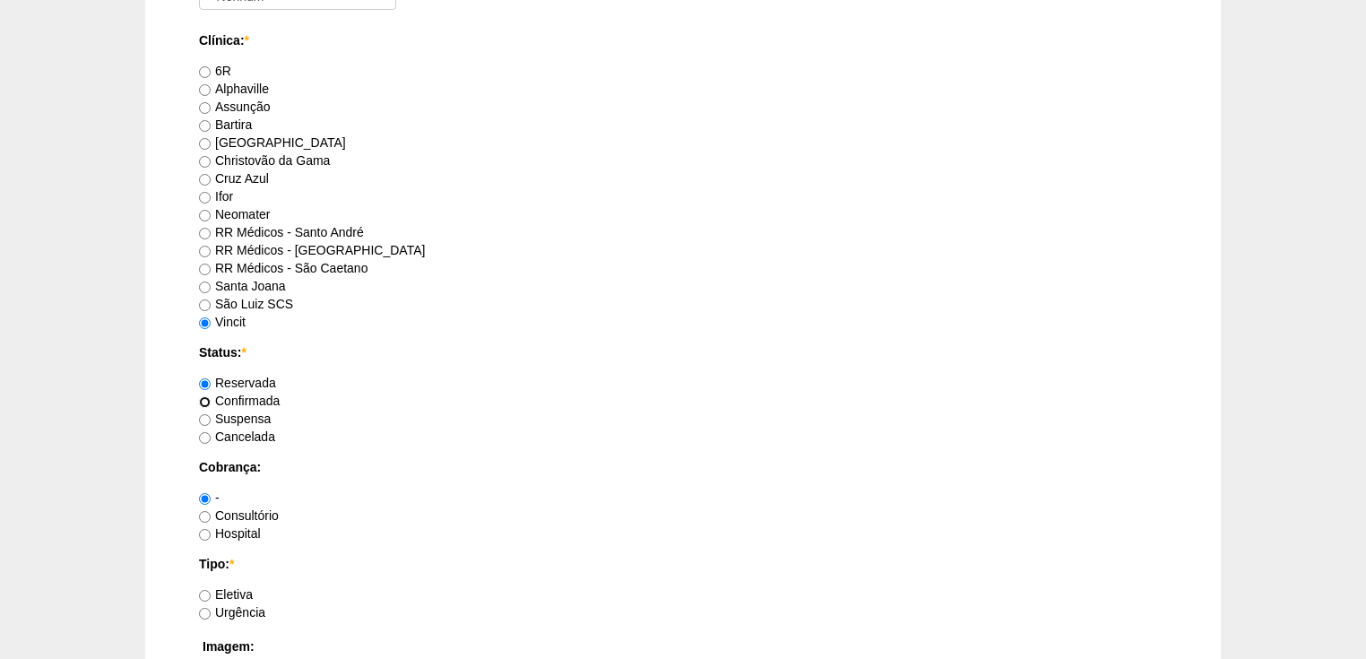
click at [203, 401] on input "Confirmada" at bounding box center [205, 402] width 12 height 12
radio input "true"
click at [203, 512] on input "Consultório" at bounding box center [205, 517] width 12 height 12
radio input "true"
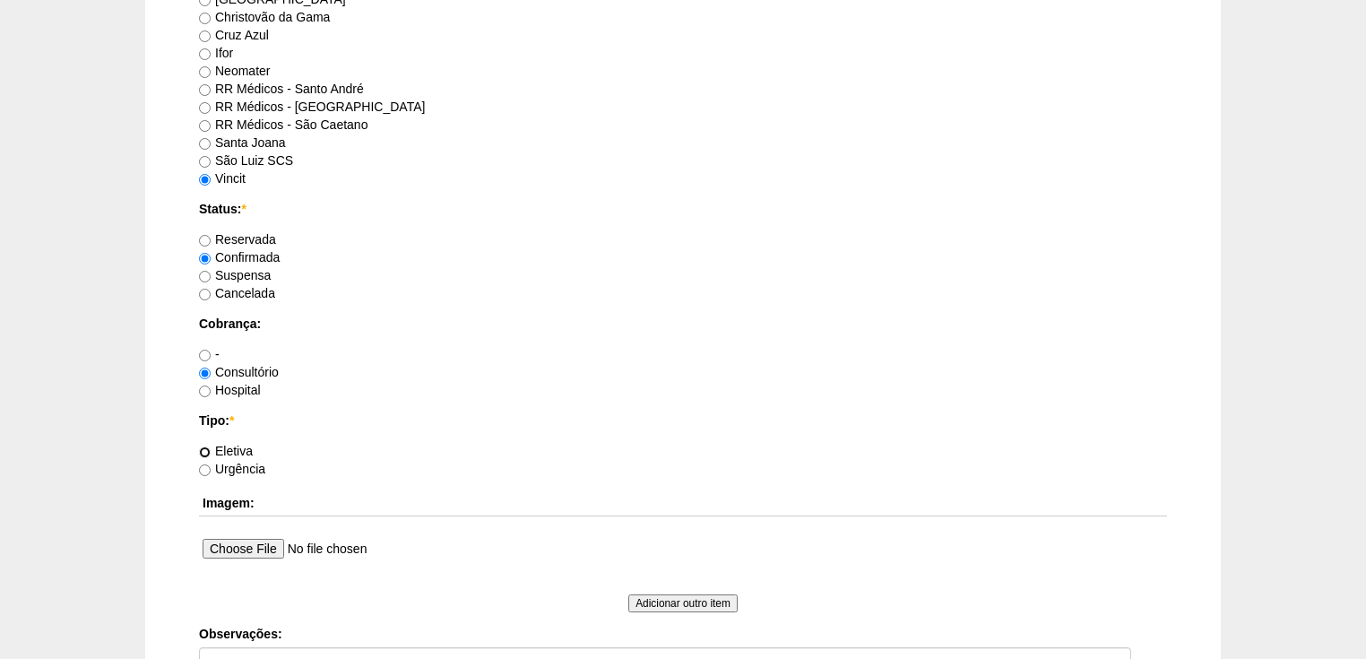
click at [207, 449] on input "Eletiva" at bounding box center [205, 452] width 12 height 12
radio input "true"
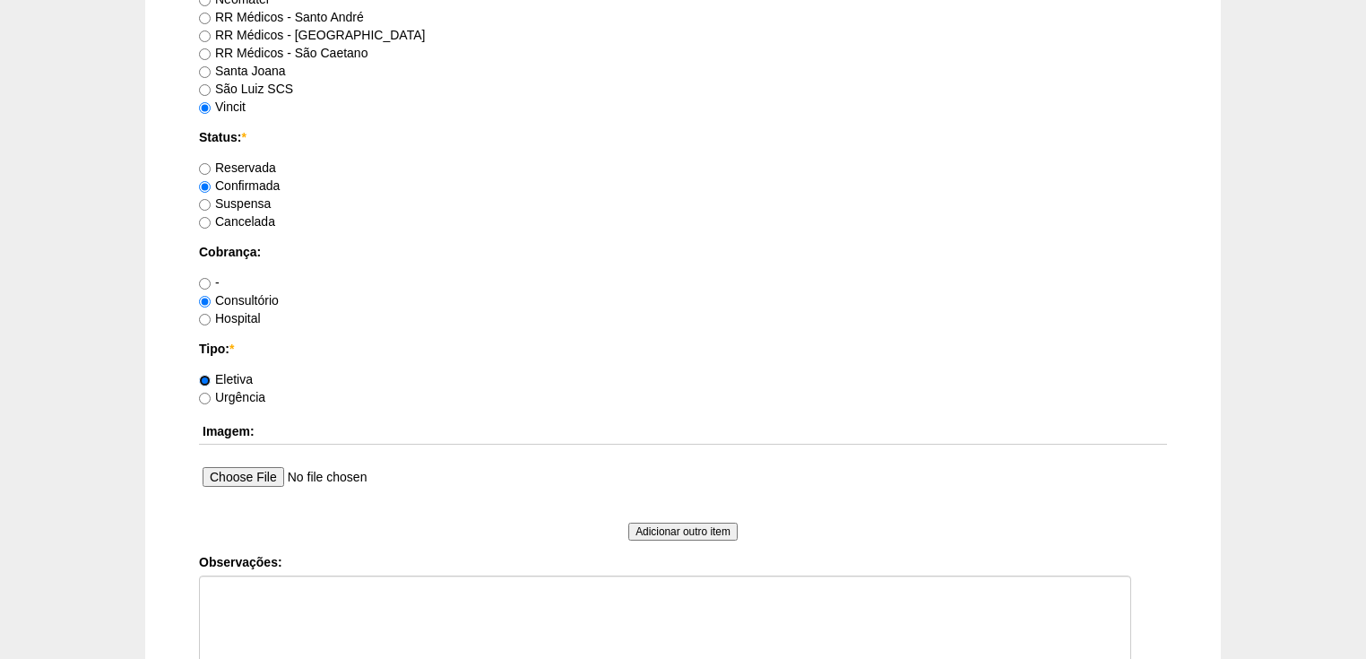
scroll to position [1437, 0]
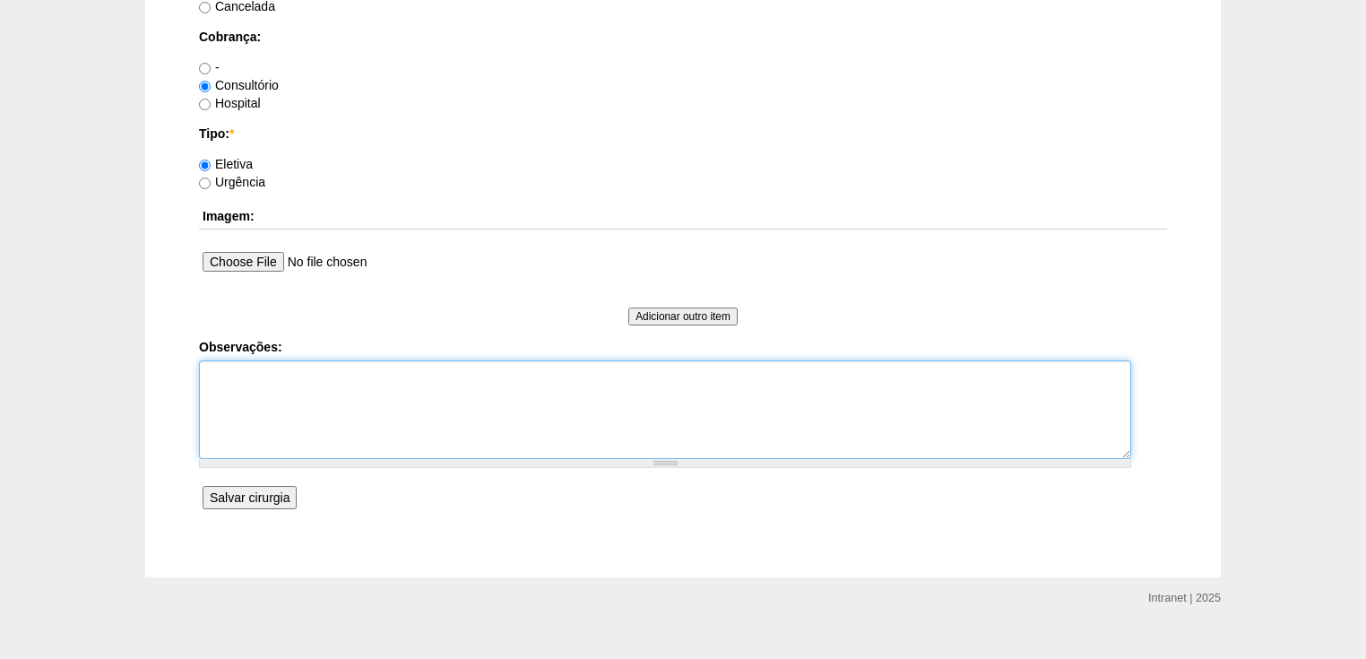
click at [222, 380] on textarea "Observações:" at bounding box center [665, 409] width 932 height 99
type textarea "v"
type textarea "Vincit - tudo pelo Dr Gilberto Dr Gilberto - Pacote autorizada"
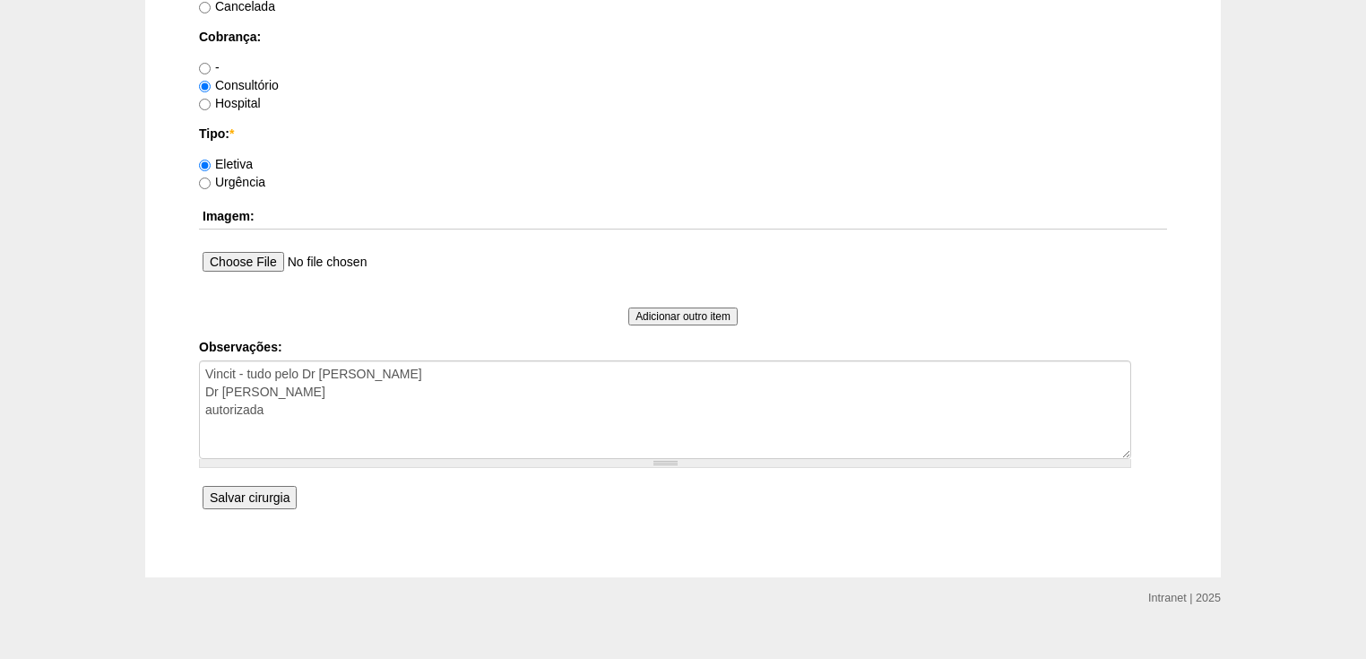
click at [228, 497] on input "Salvar cirurgia" at bounding box center [250, 497] width 94 height 23
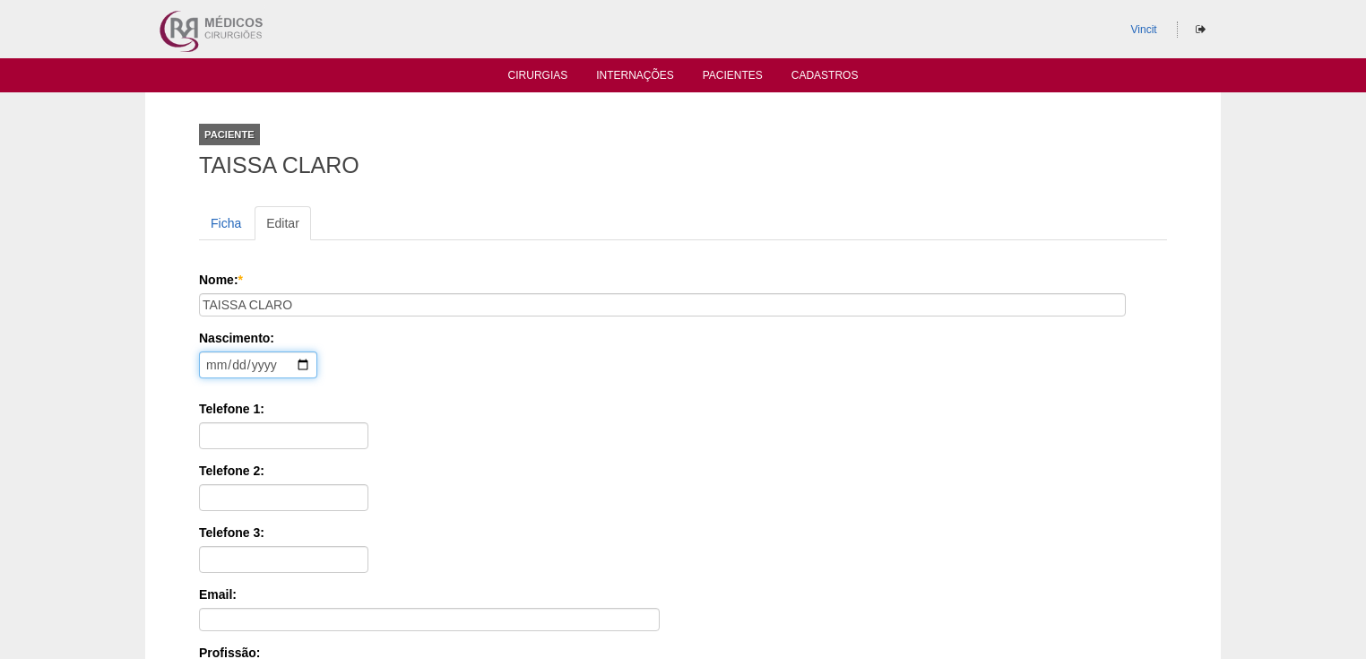
click at [209, 366] on input "date" at bounding box center [258, 364] width 118 height 27
type input "[DATE]"
click at [243, 428] on input "Telefone 1:" at bounding box center [283, 435] width 169 height 27
paste input "[PHONE_NUMBER]"
type input "[PHONE_NUMBER]"
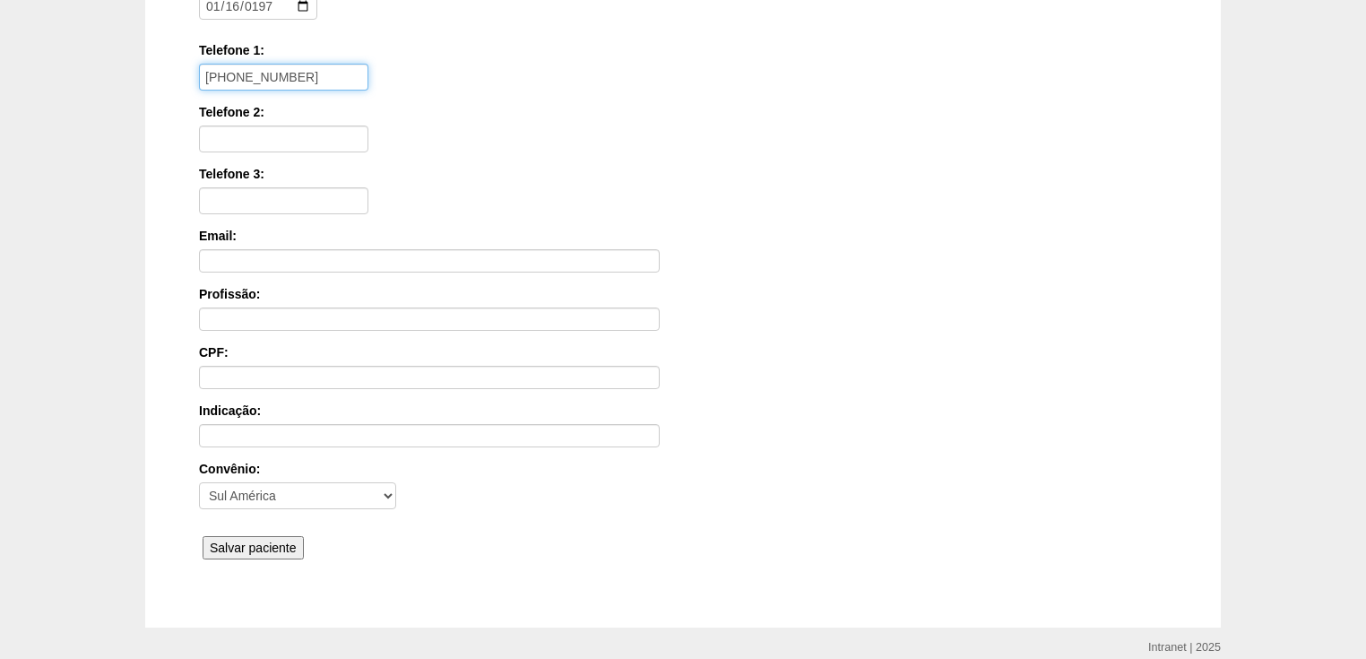
scroll to position [430, 0]
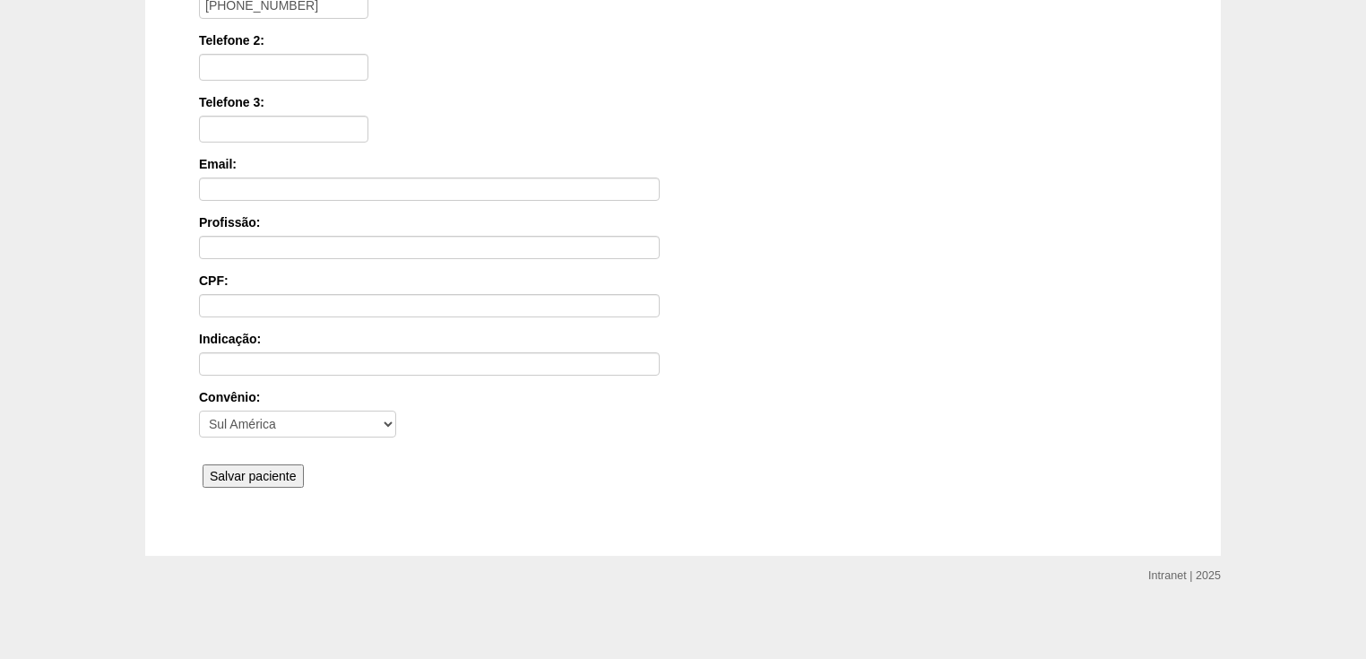
click at [251, 464] on input "Salvar paciente" at bounding box center [253, 475] width 101 height 23
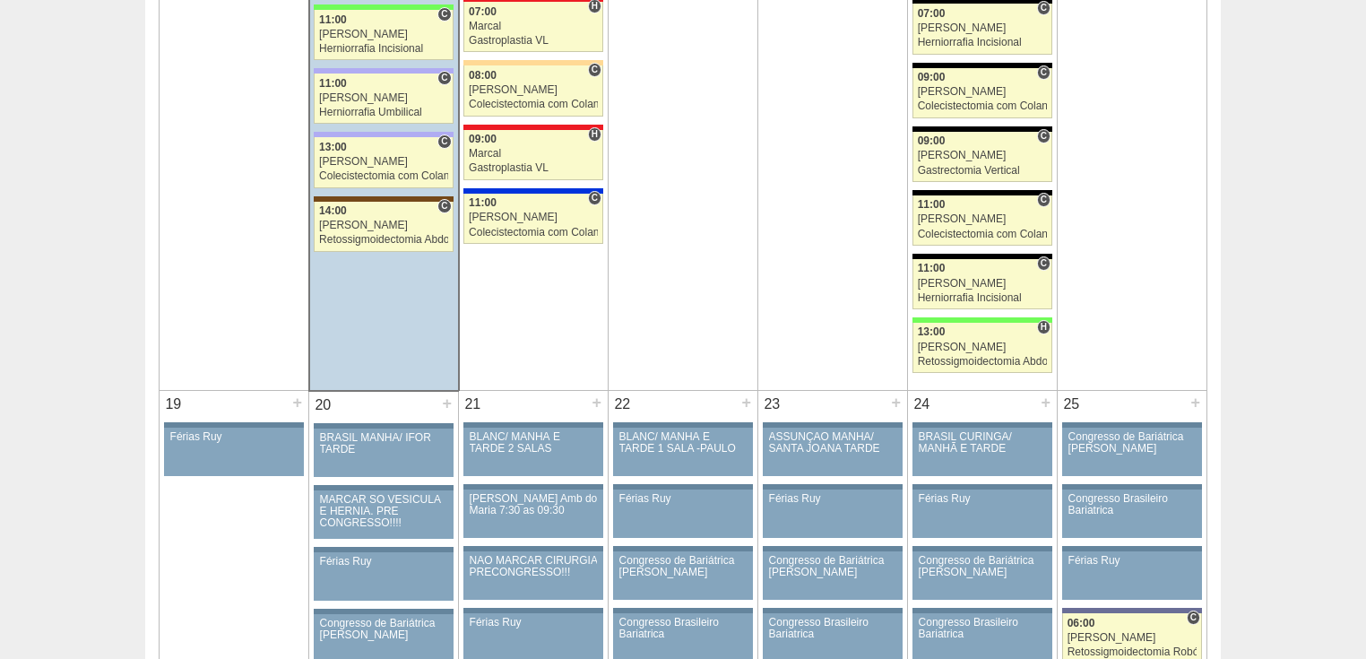
scroll to position [2151, 0]
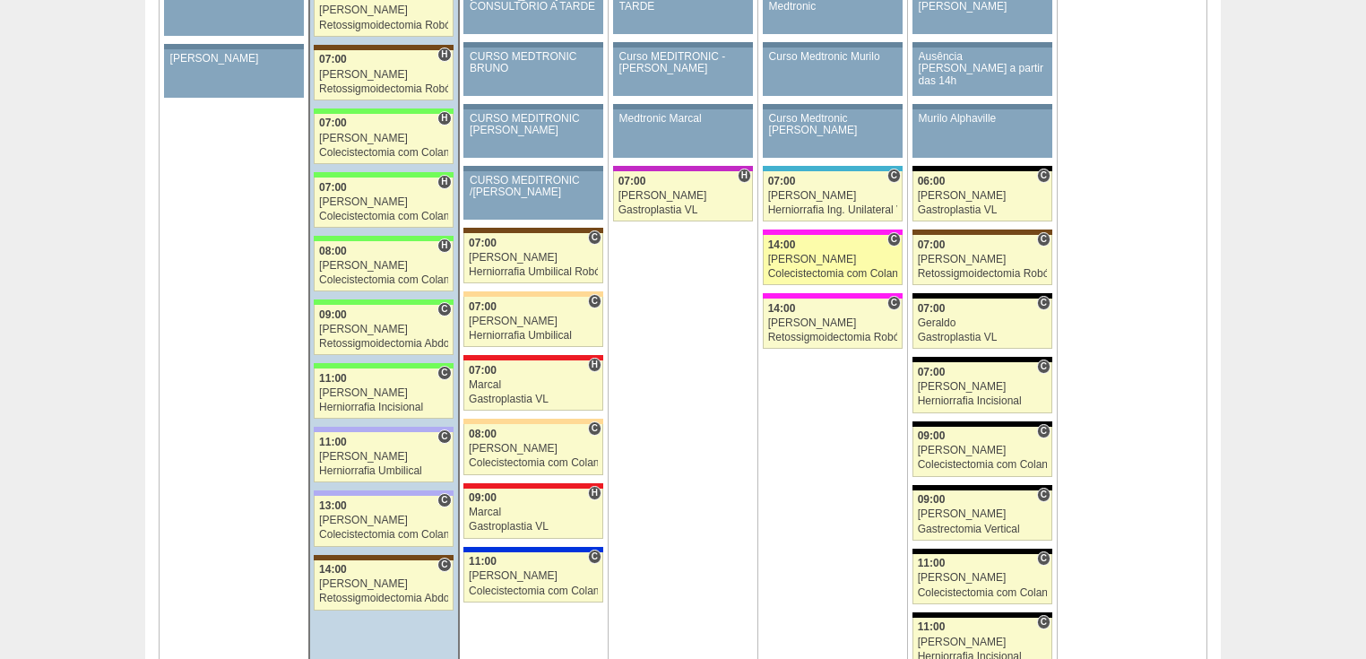
click at [781, 268] on div "Colecistectomia com Colangiografia VL" at bounding box center [833, 274] width 130 height 12
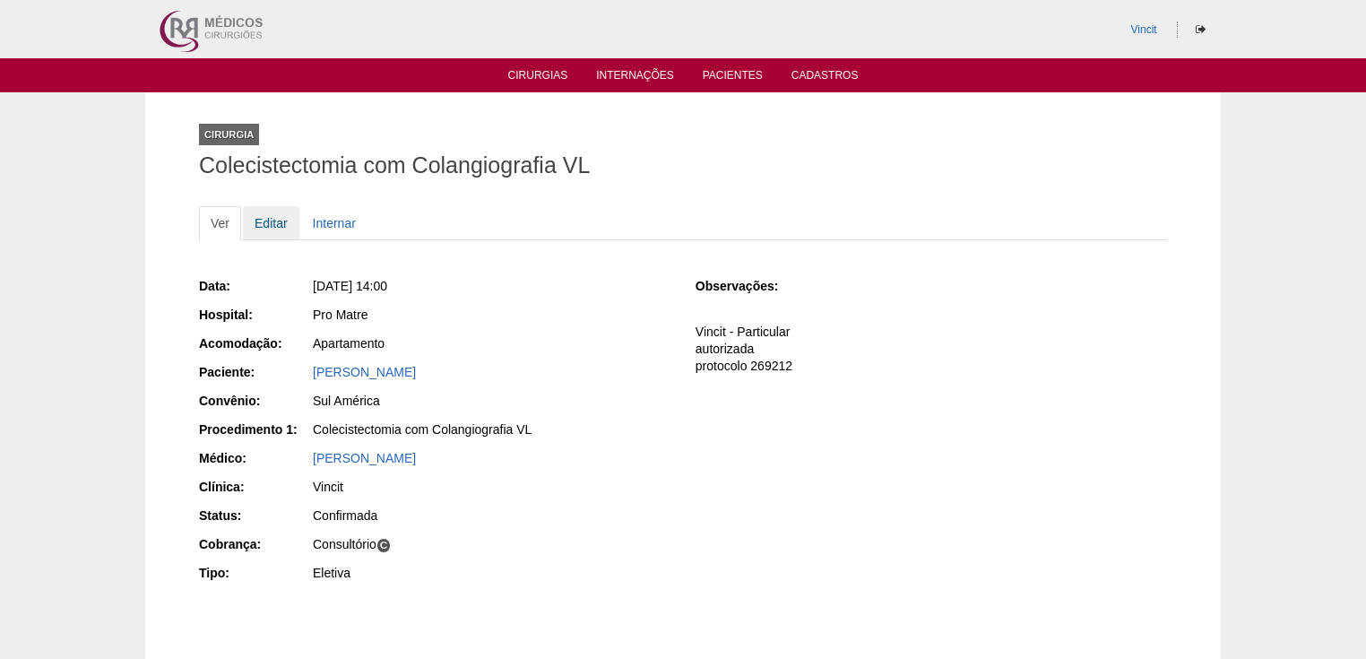
click at [266, 223] on link "Editar" at bounding box center [271, 223] width 56 height 34
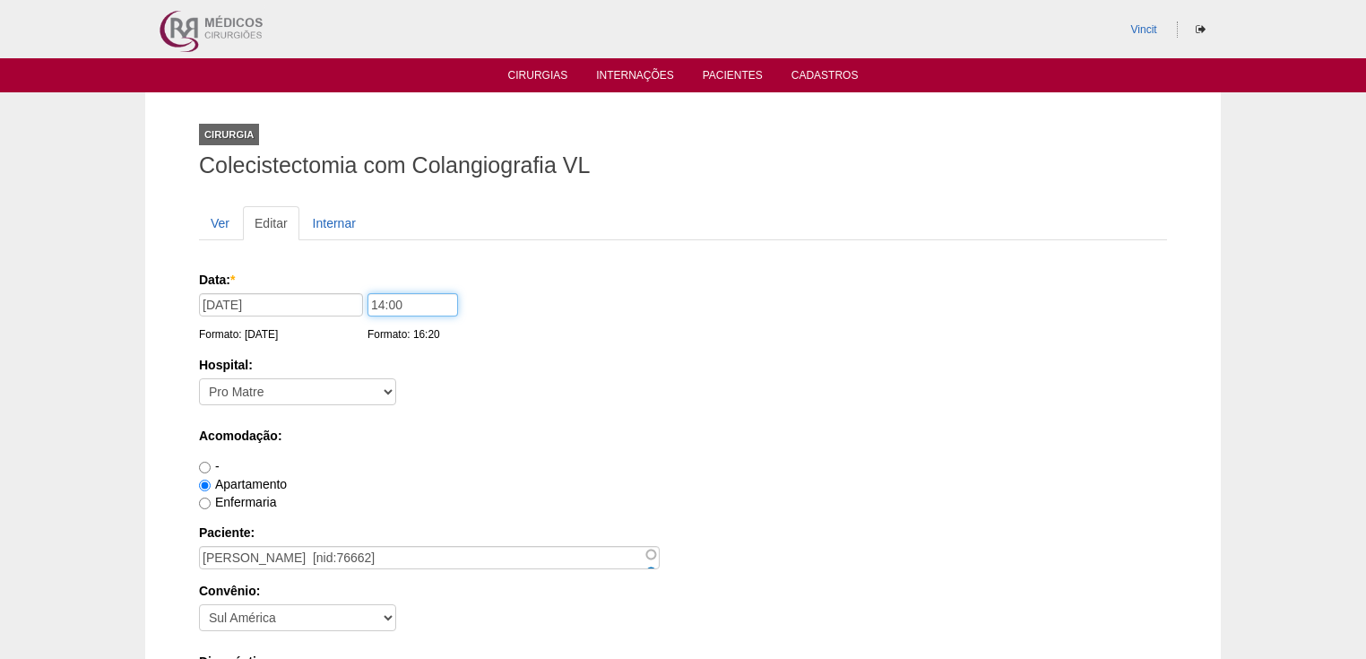
click at [404, 302] on input "14:00" at bounding box center [412, 304] width 91 height 23
type input "1"
click at [384, 299] on input "1300" at bounding box center [412, 304] width 91 height 23
type input "13:00"
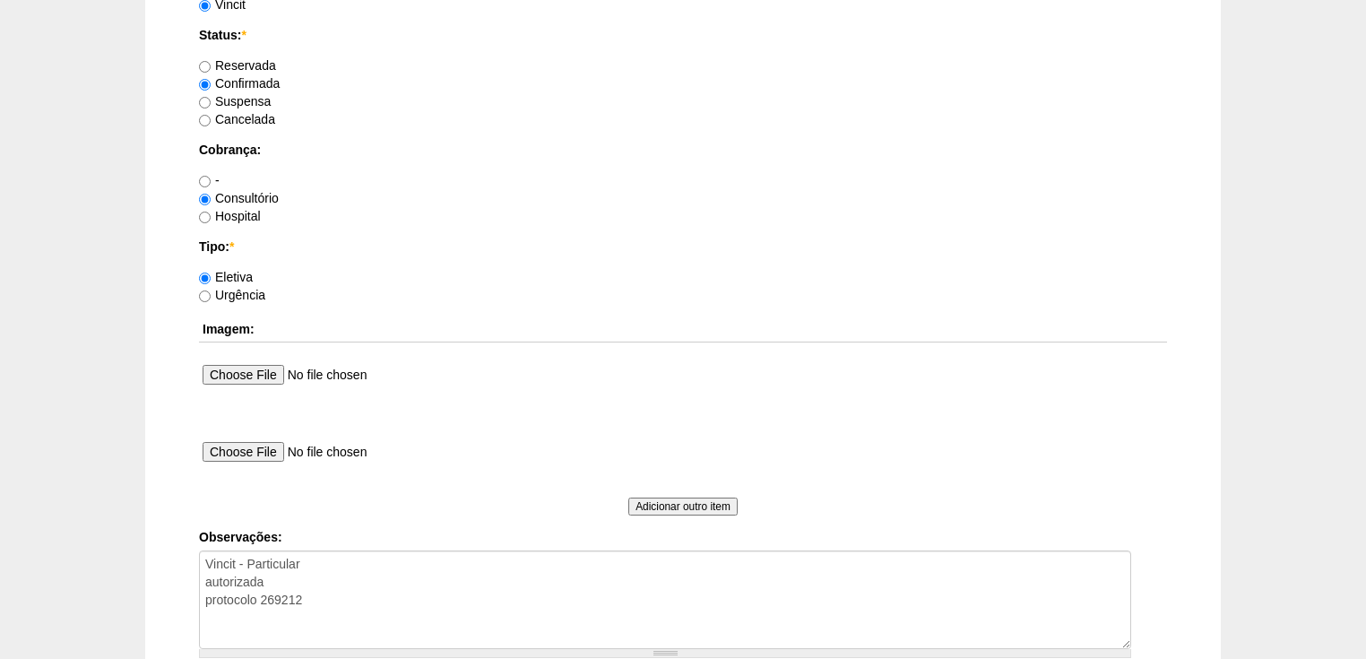
scroll to position [1647, 0]
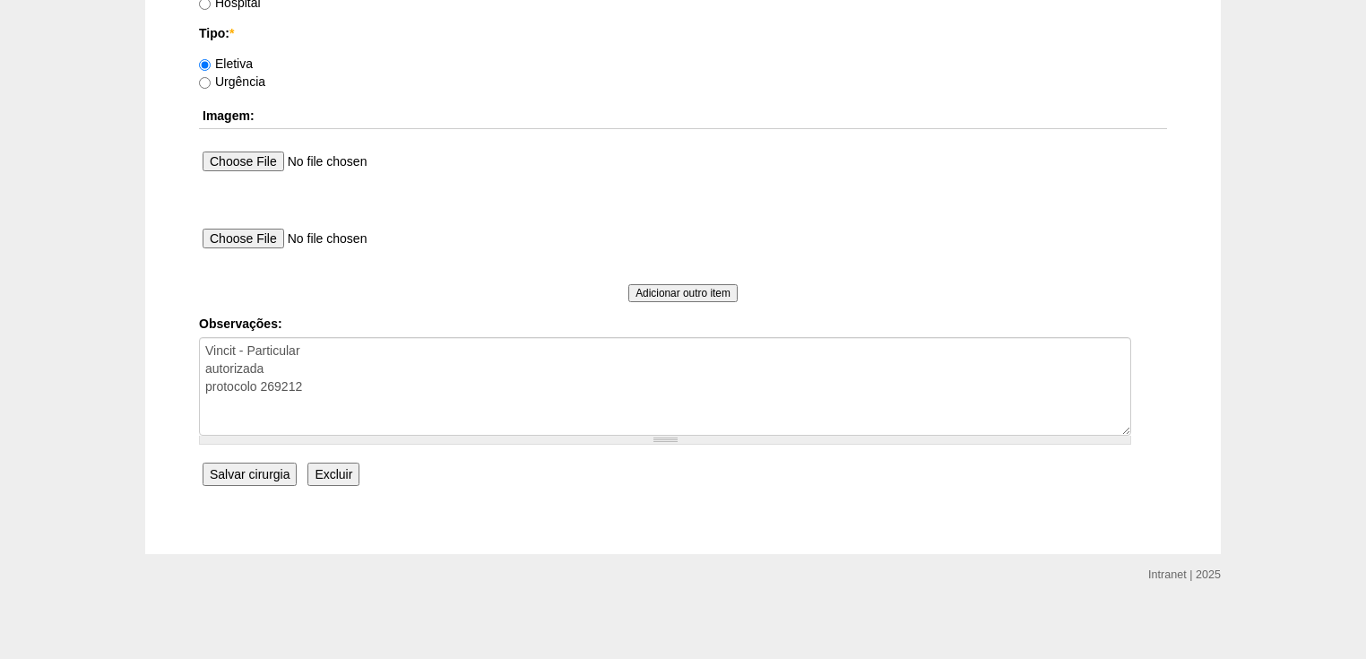
click at [272, 468] on input "Salvar cirurgia" at bounding box center [250, 473] width 94 height 23
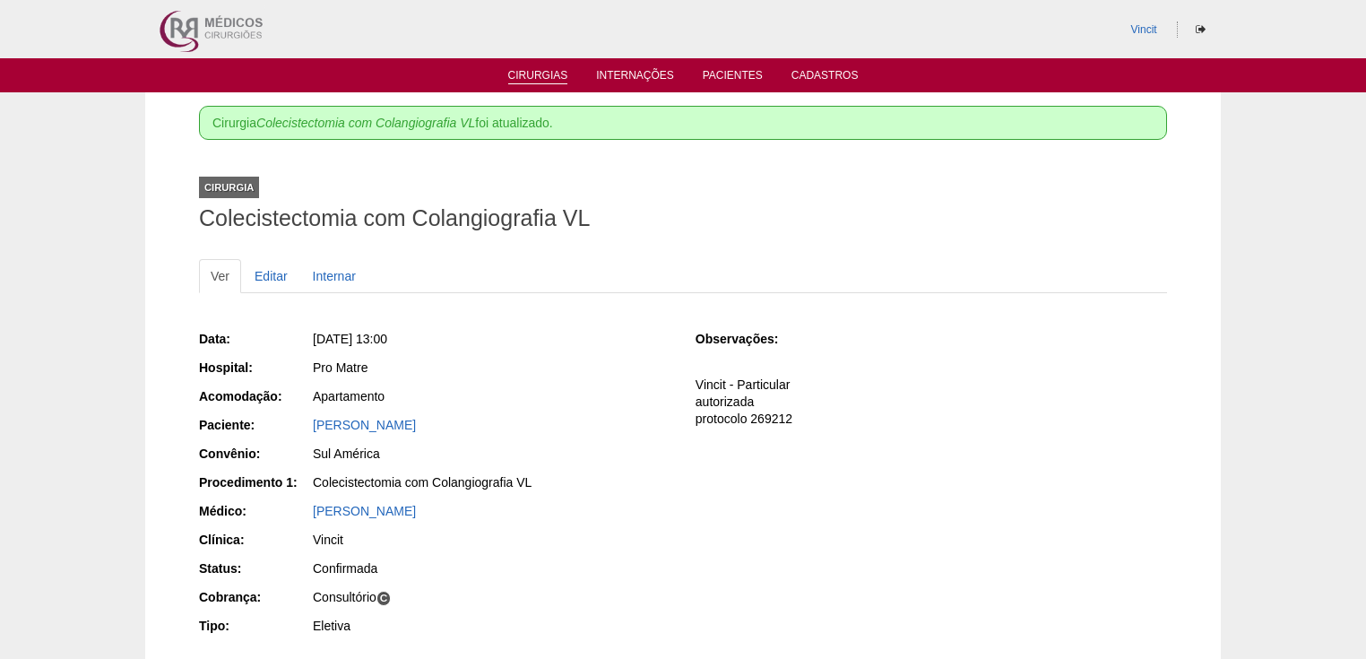
click at [520, 73] on link "Cirurgias" at bounding box center [538, 76] width 60 height 15
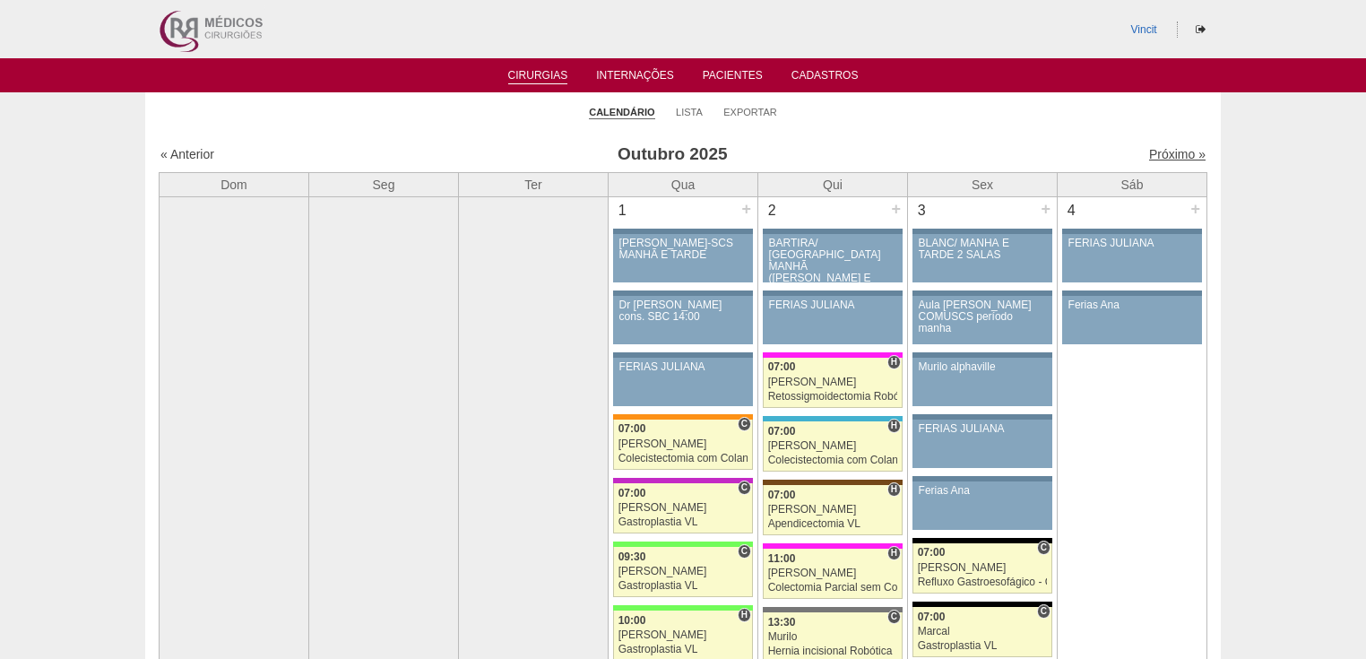
click at [1153, 151] on link "Próximo »" at bounding box center [1177, 154] width 56 height 14
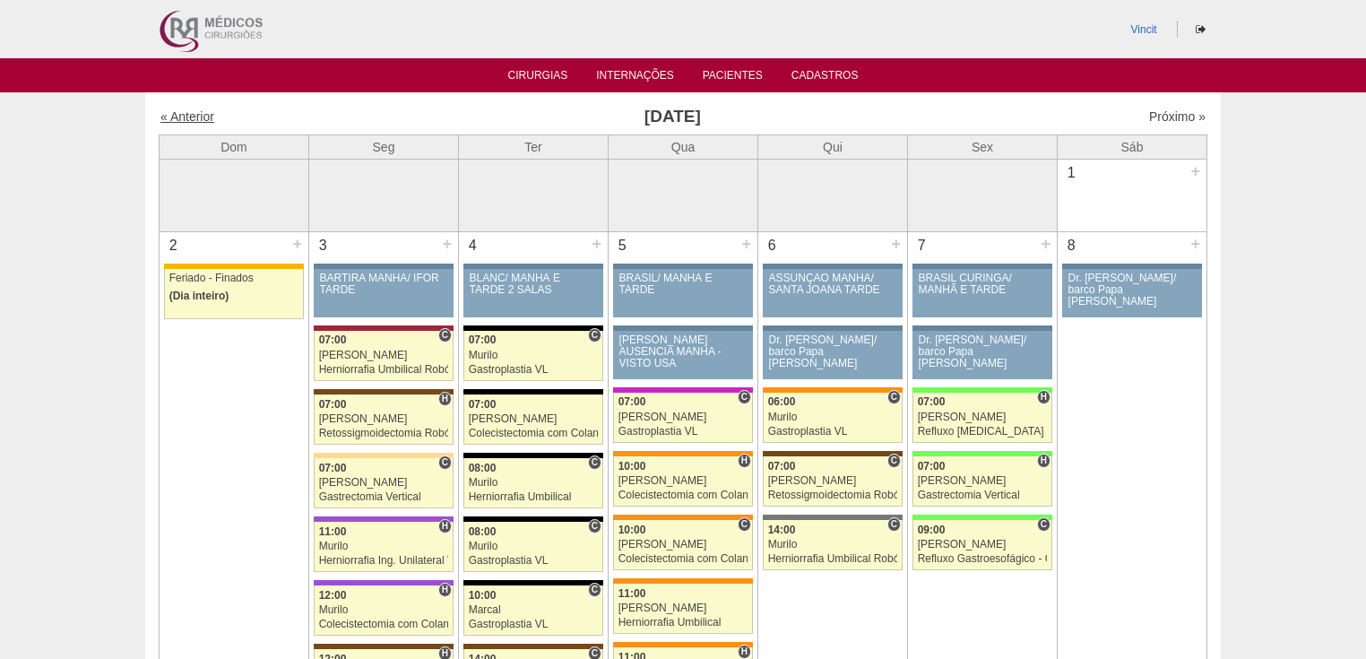
click at [186, 113] on link "« Anterior" at bounding box center [187, 116] width 54 height 14
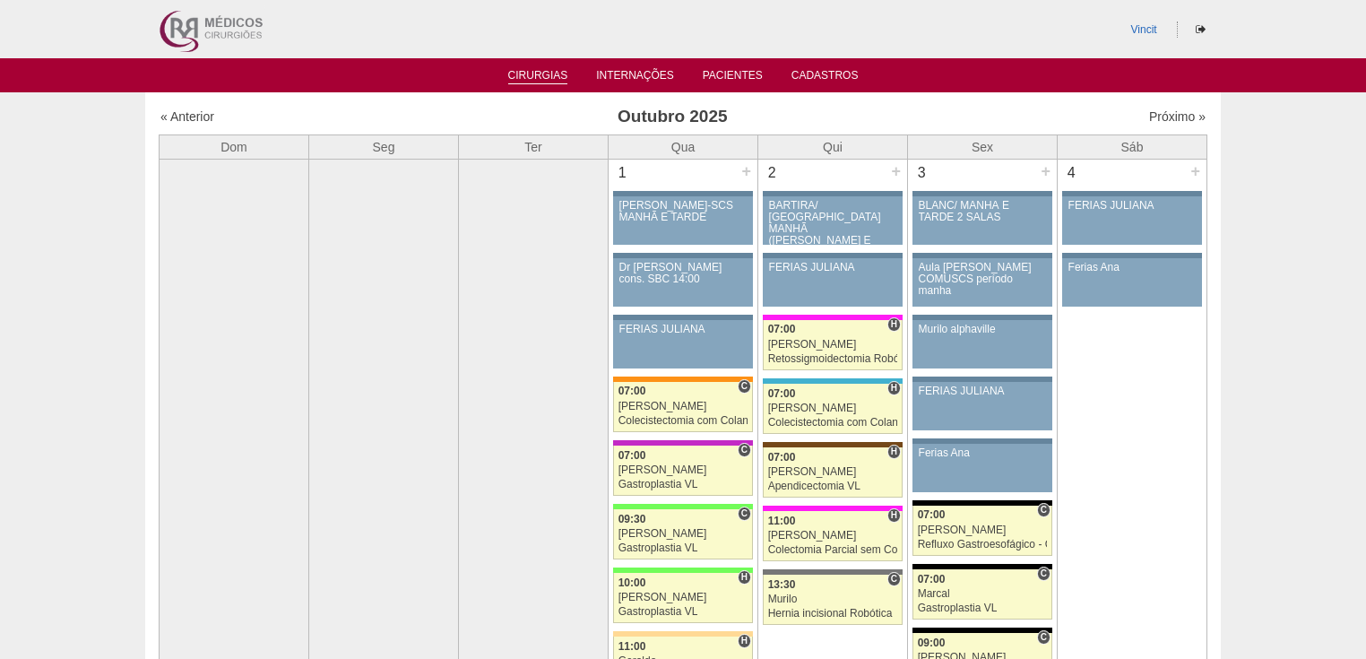
click at [545, 74] on link "Cirurgias" at bounding box center [538, 76] width 60 height 15
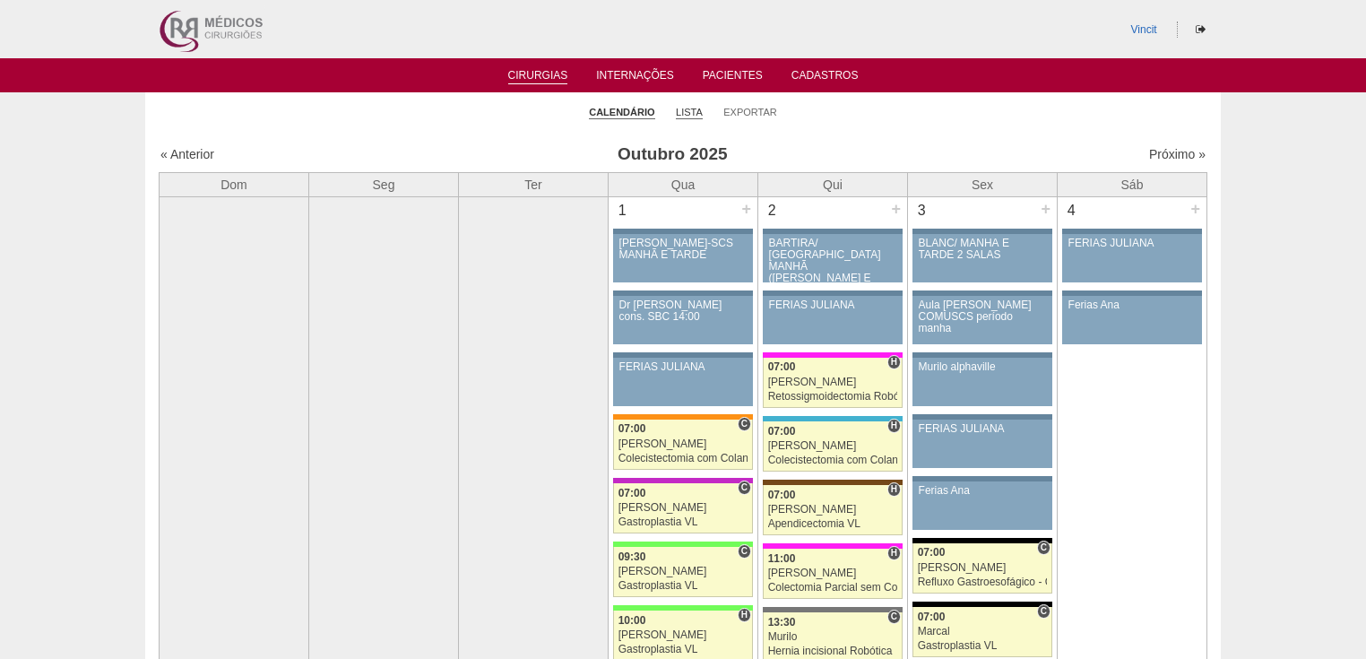
click at [687, 116] on link "Lista" at bounding box center [689, 112] width 27 height 13
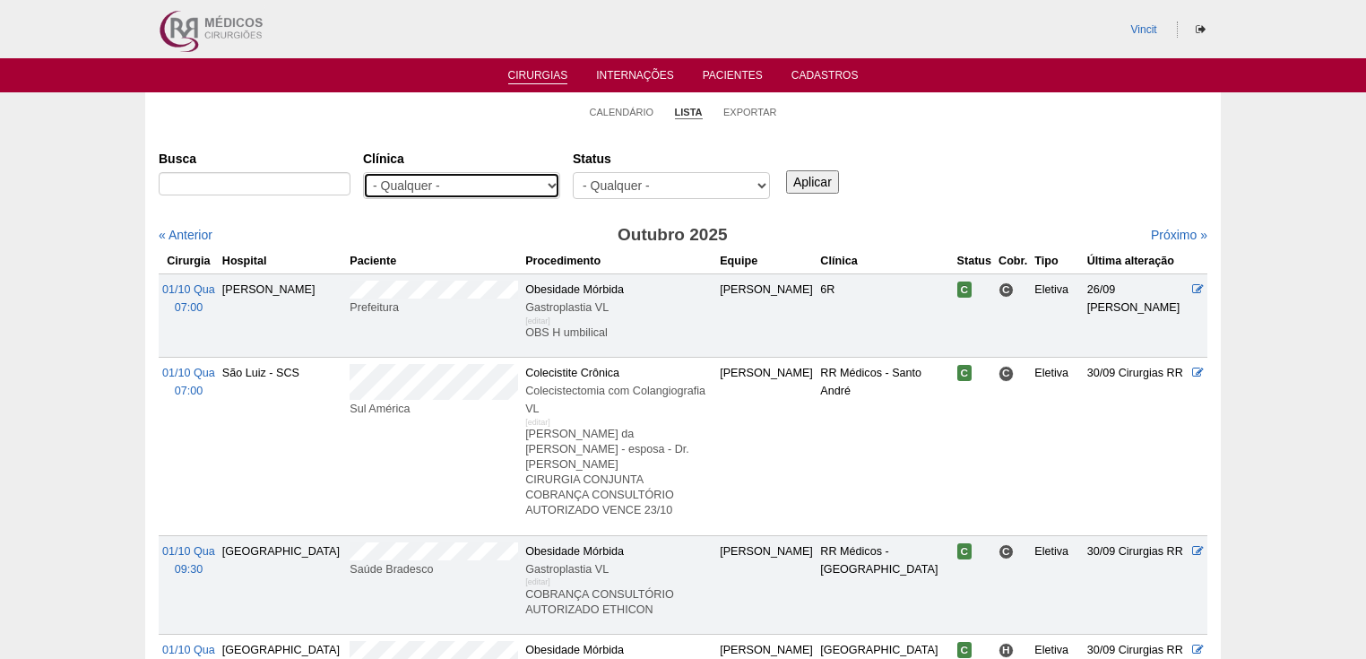
click at [550, 180] on select "- Qualquer - 6R Alphaville Assunção Bartira Brasil Christovão da Gama Cruz Azul…" at bounding box center [461, 185] width 197 height 27
select select "23"
click at [363, 172] on select "- Qualquer - 6R Alphaville Assunção Bartira Brasil Christovão da Gama Cruz Azul…" at bounding box center [461, 185] width 197 height 27
click at [803, 179] on input "Aplicar" at bounding box center [812, 181] width 53 height 23
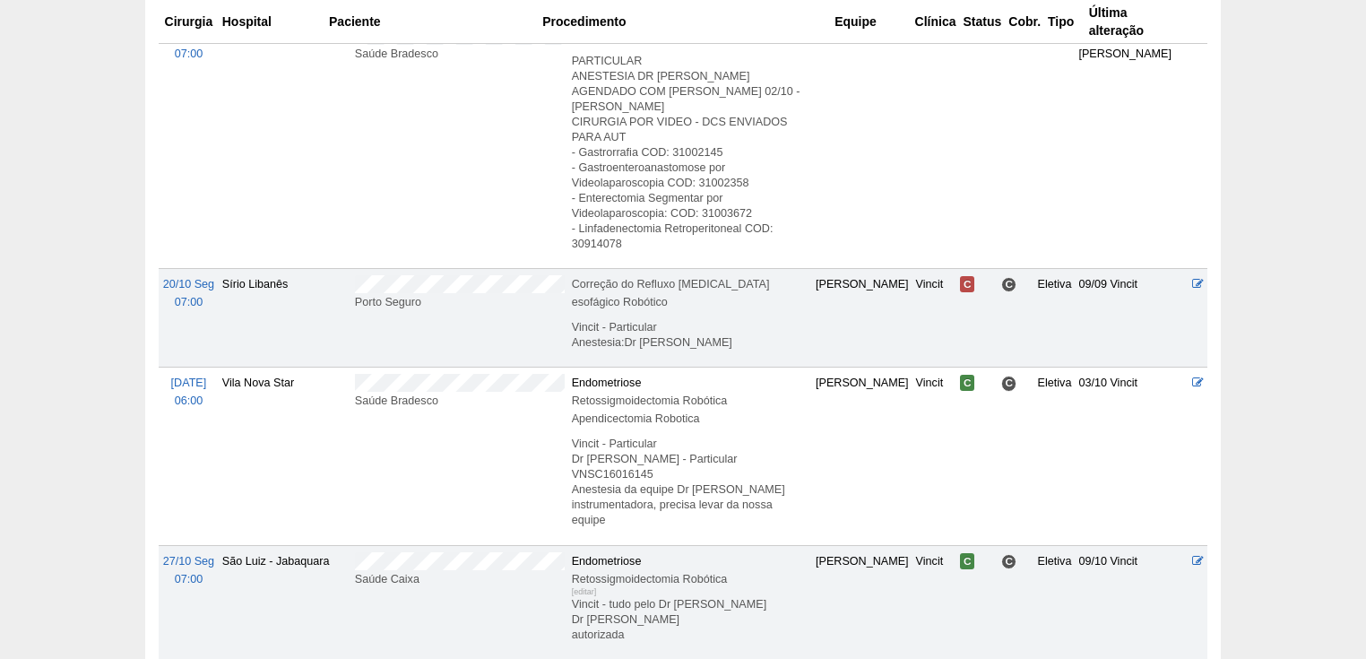
scroll to position [1362, 0]
